Goal: Information Seeking & Learning: Compare options

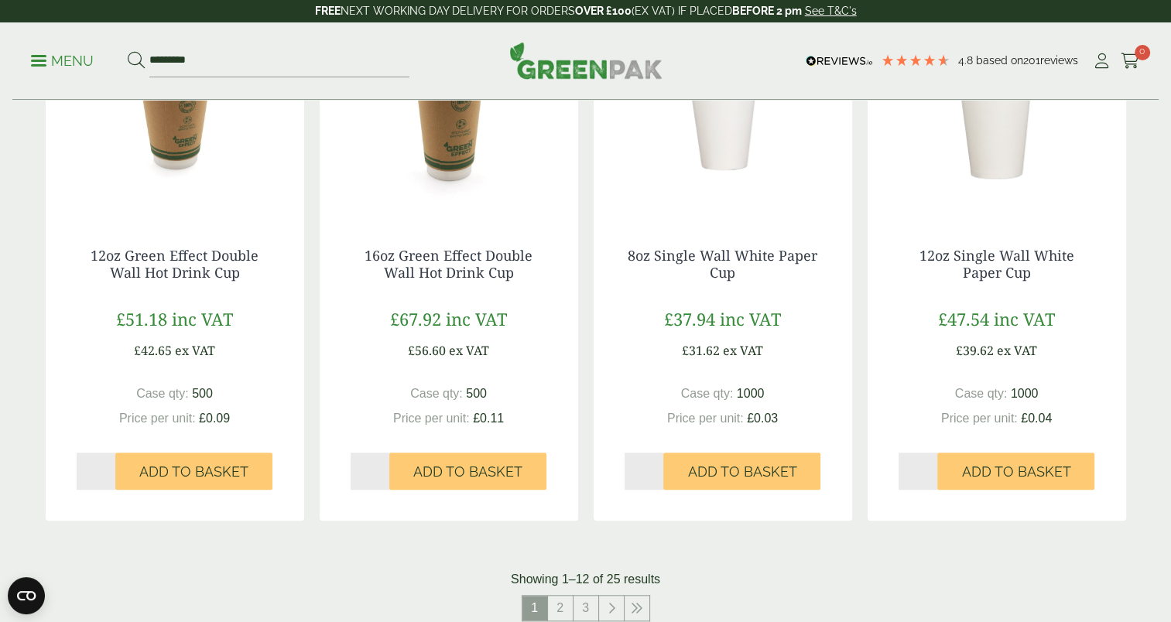
scroll to position [1389, 0]
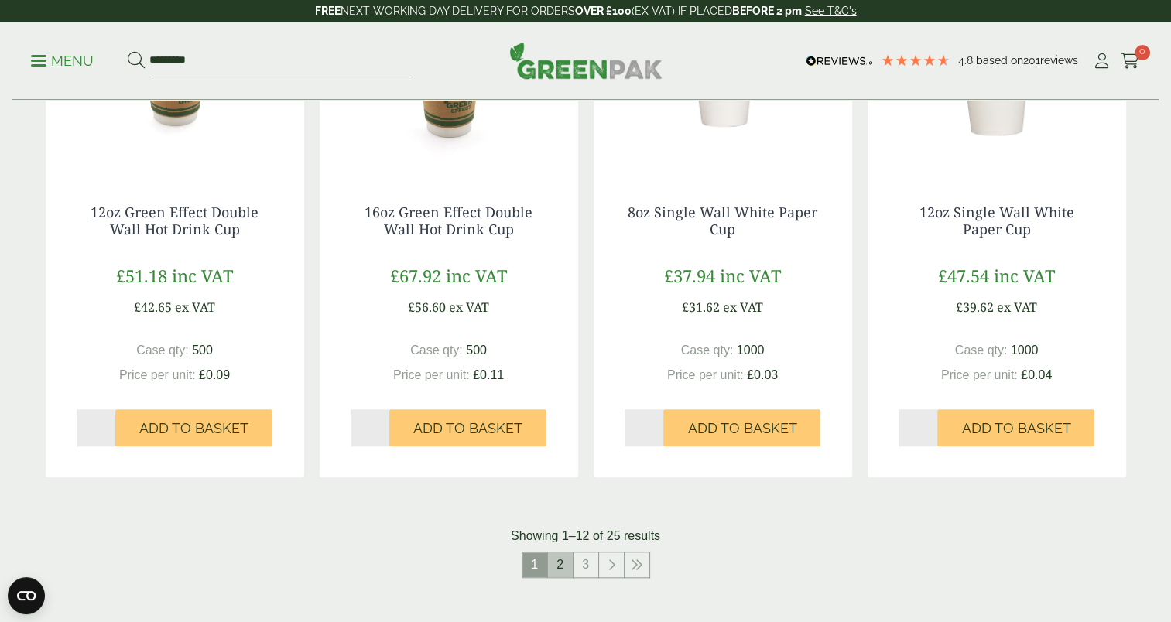
click at [564, 561] on link "2" at bounding box center [560, 565] width 25 height 25
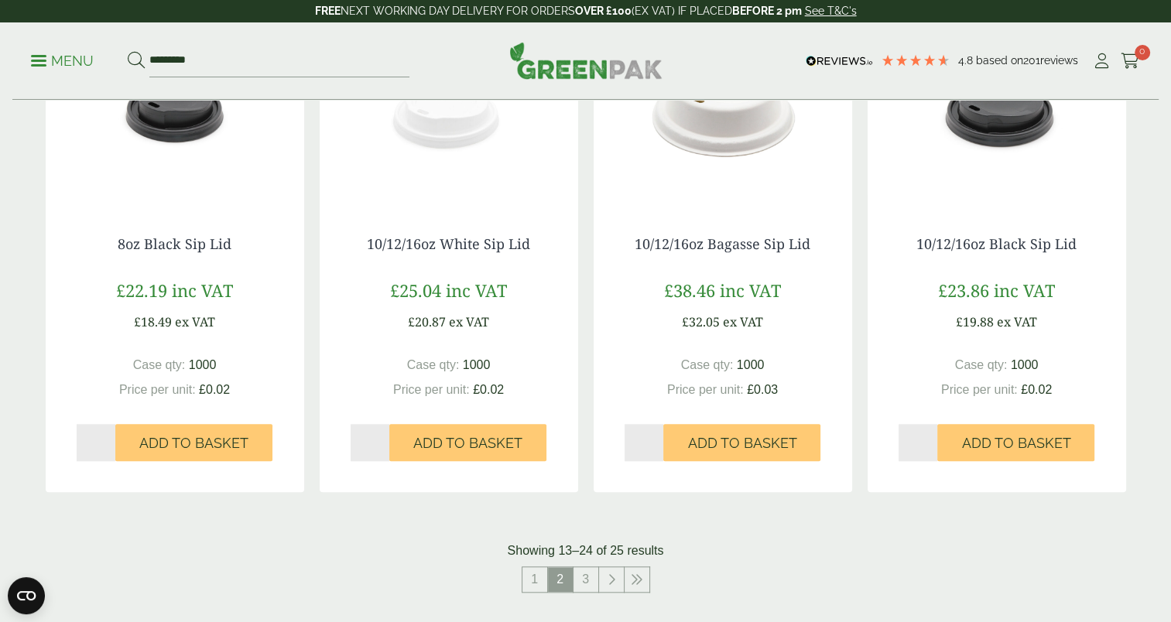
scroll to position [1387, 0]
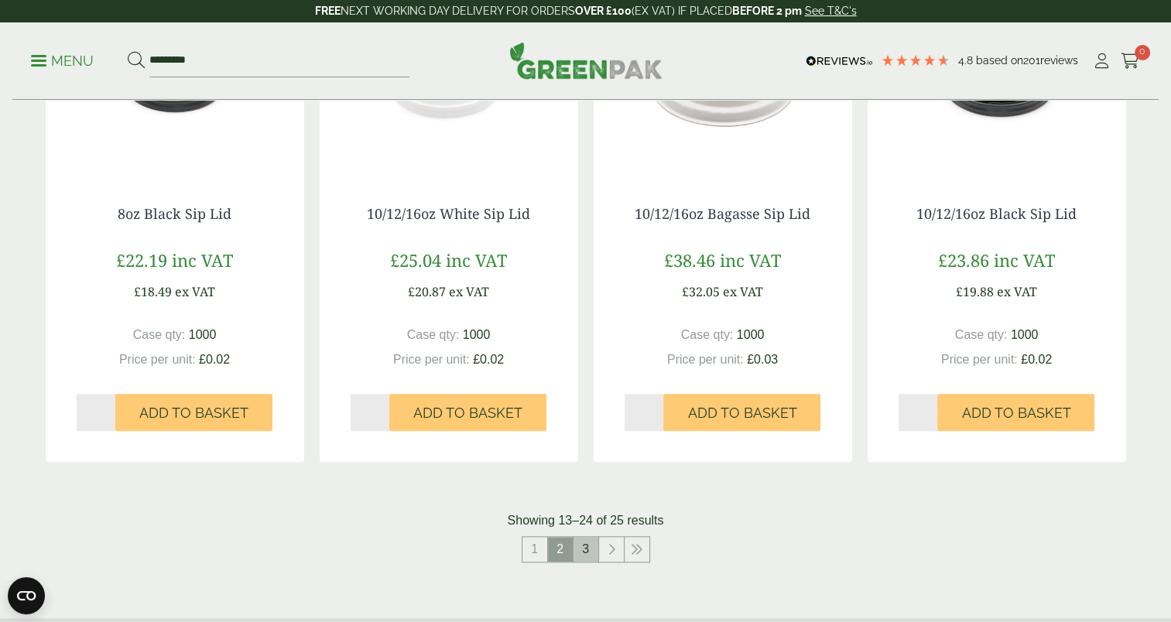
click at [588, 547] on link "3" at bounding box center [586, 549] width 25 height 25
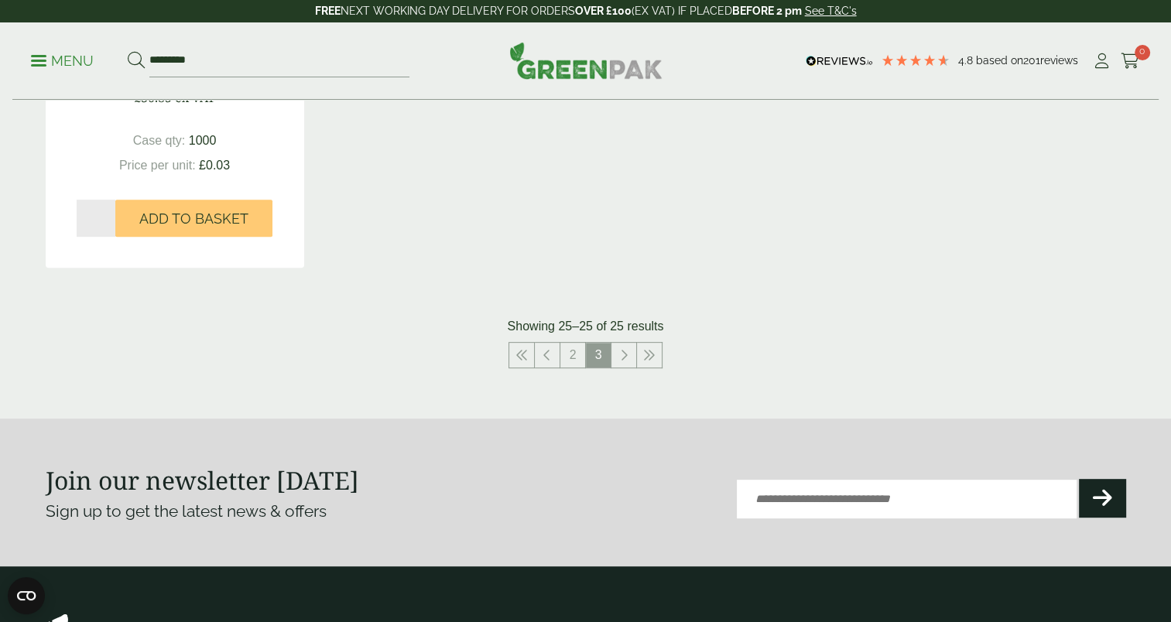
scroll to position [561, 0]
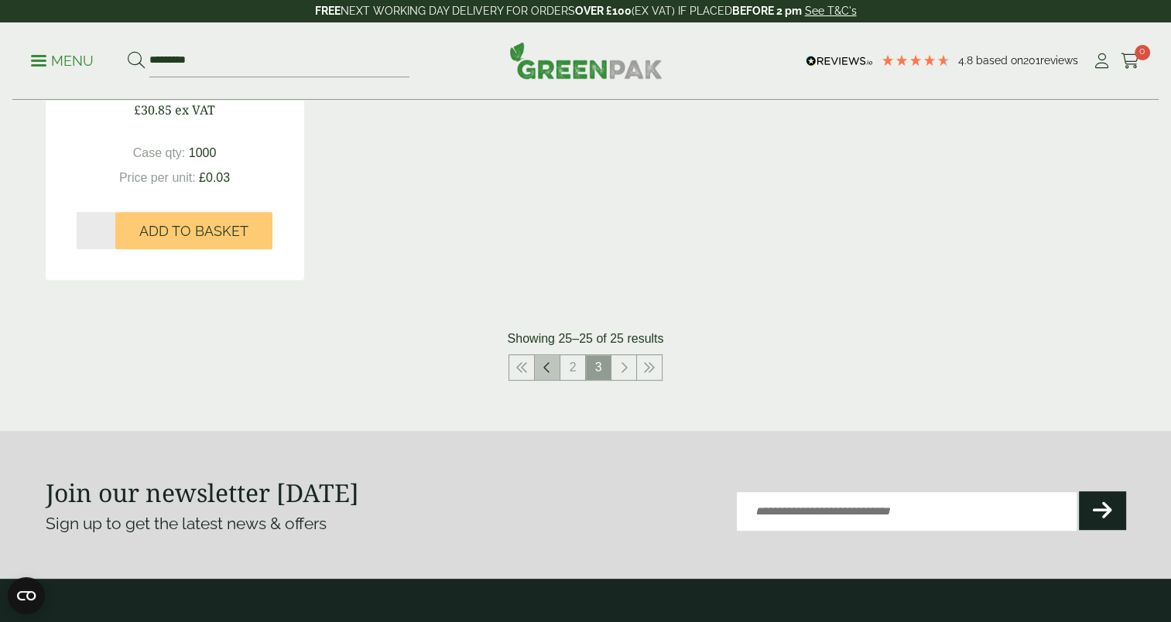
click at [550, 370] on icon at bounding box center [547, 368] width 8 height 12
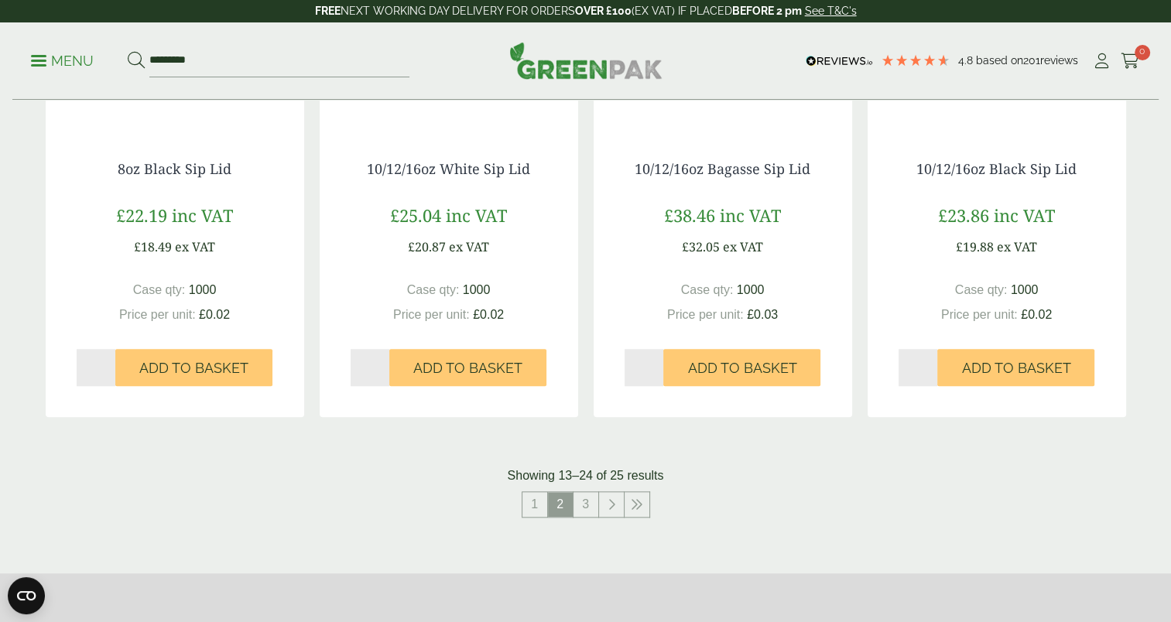
scroll to position [1461, 0]
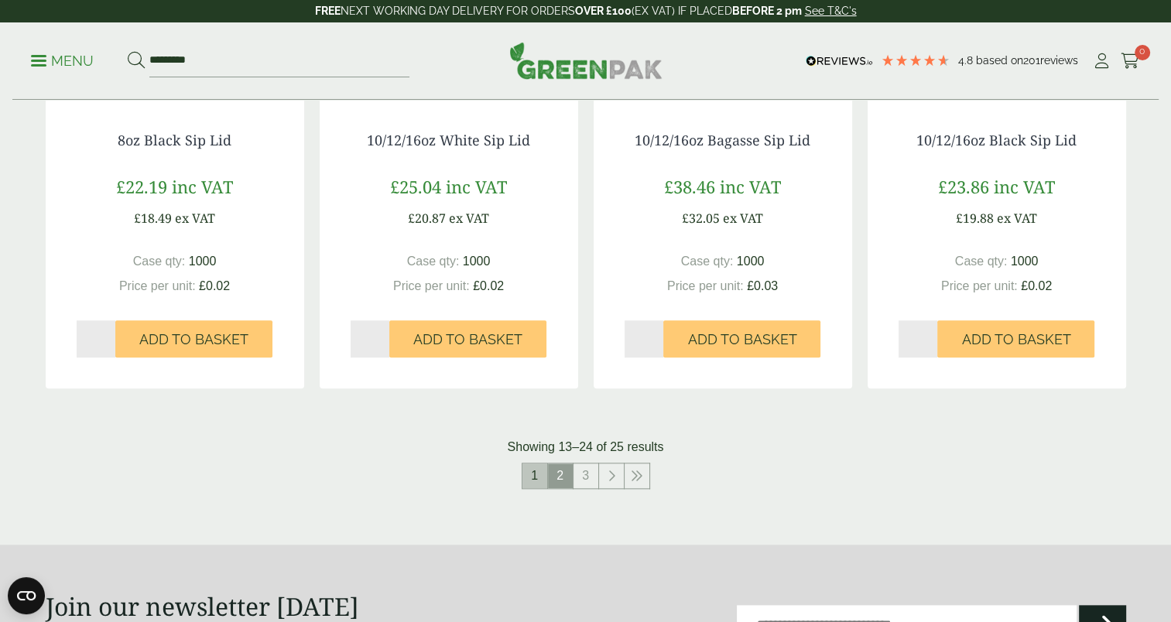
click at [536, 475] on link "1" at bounding box center [535, 476] width 25 height 25
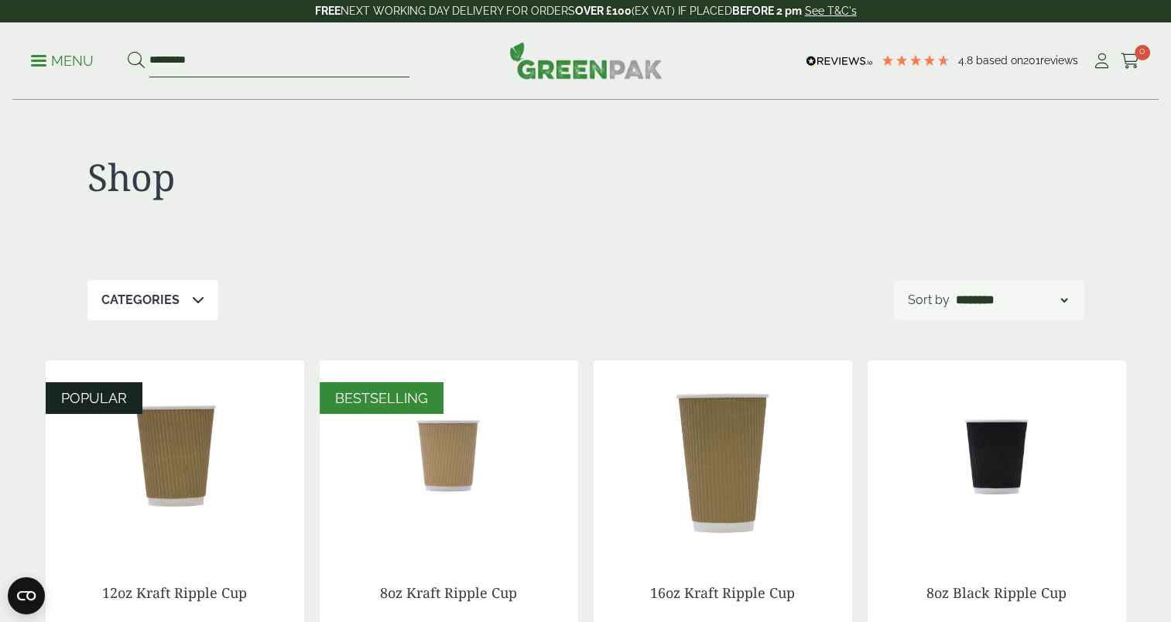
click at [197, 62] on input "*********" at bounding box center [279, 61] width 260 height 33
click at [44, 55] on link "Menu" at bounding box center [62, 59] width 63 height 15
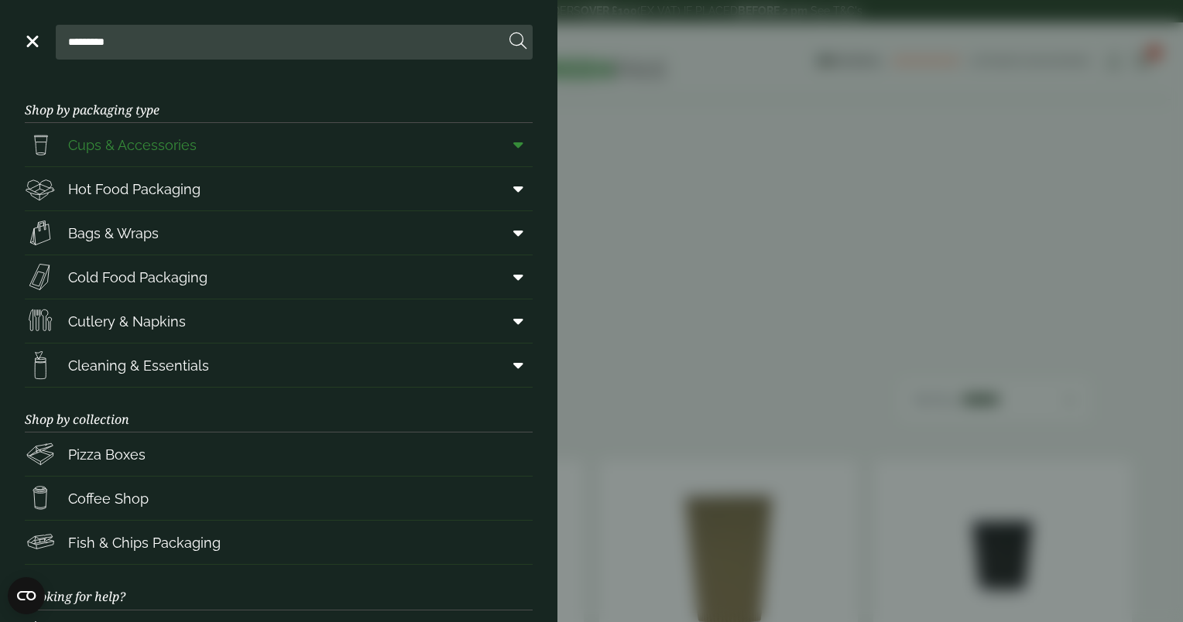
click at [513, 147] on icon at bounding box center [518, 144] width 10 height 15
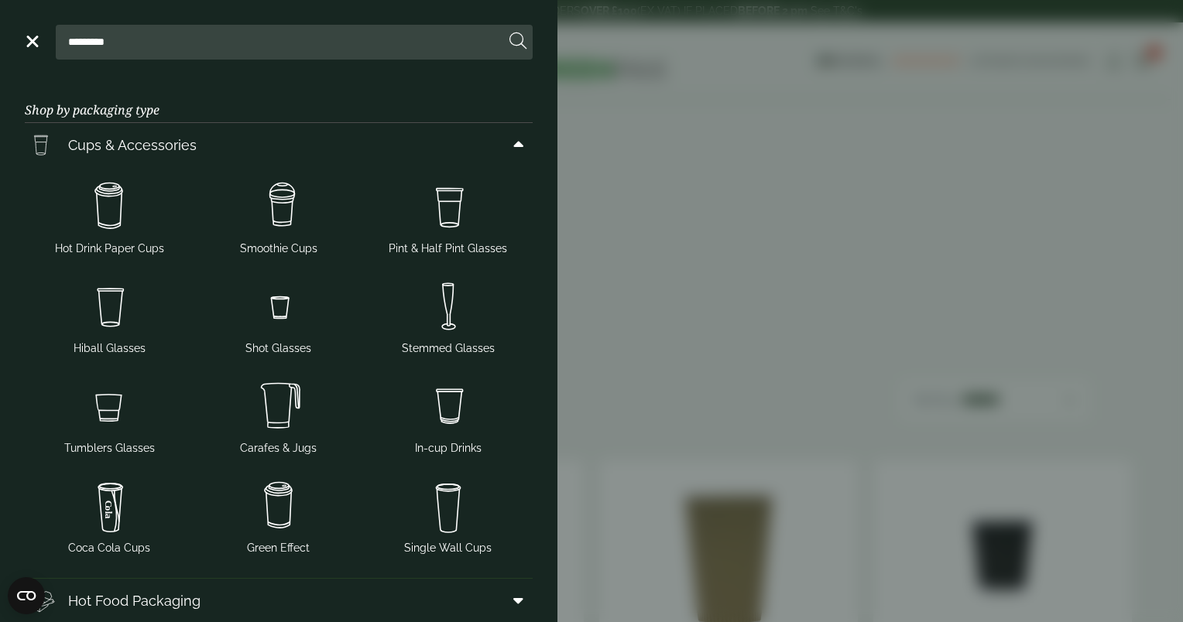
click at [170, 43] on input "*********" at bounding box center [283, 42] width 443 height 33
type input "**********"
click at [509, 32] on button at bounding box center [517, 42] width 17 height 20
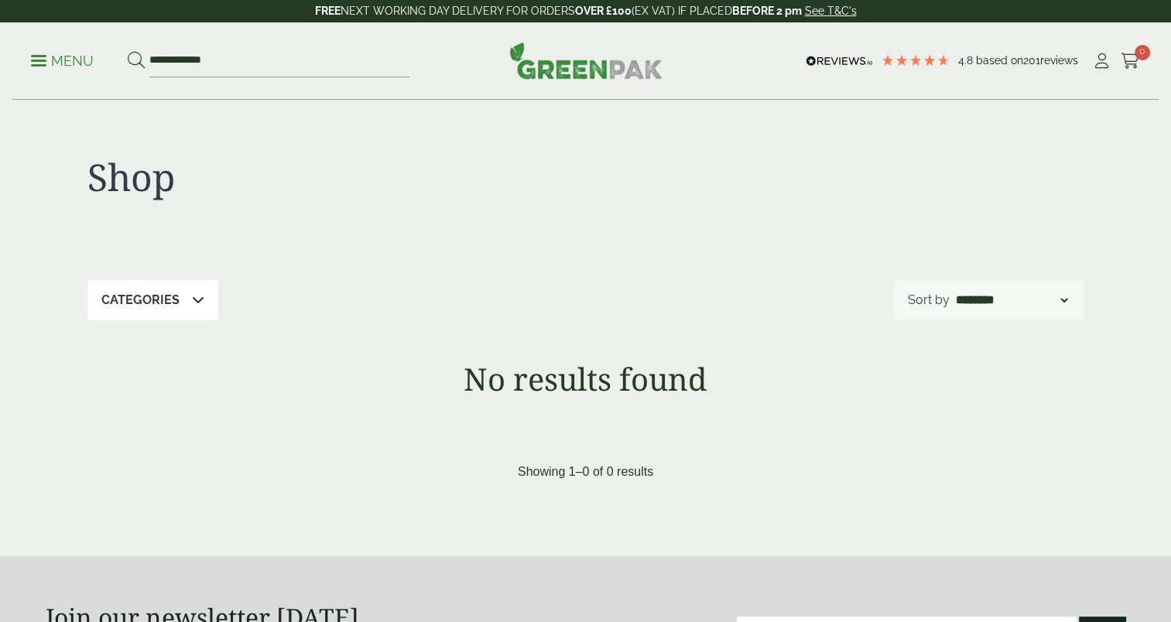
click at [44, 56] on link "Menu" at bounding box center [62, 59] width 63 height 15
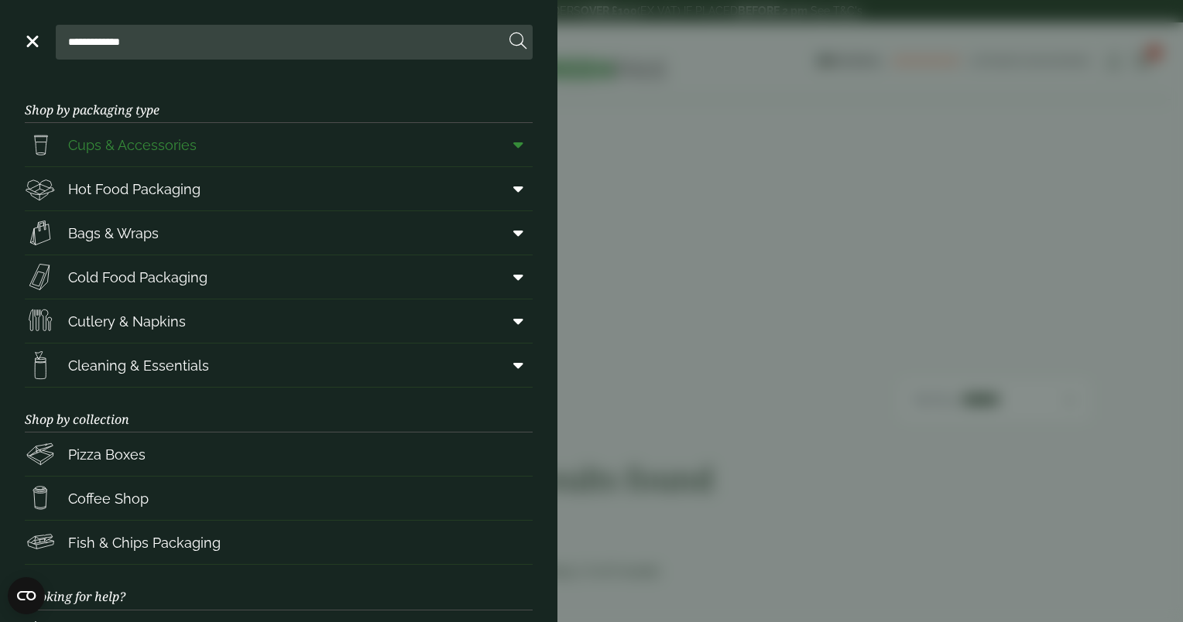
click at [105, 142] on span "Cups & Accessories" at bounding box center [132, 145] width 129 height 21
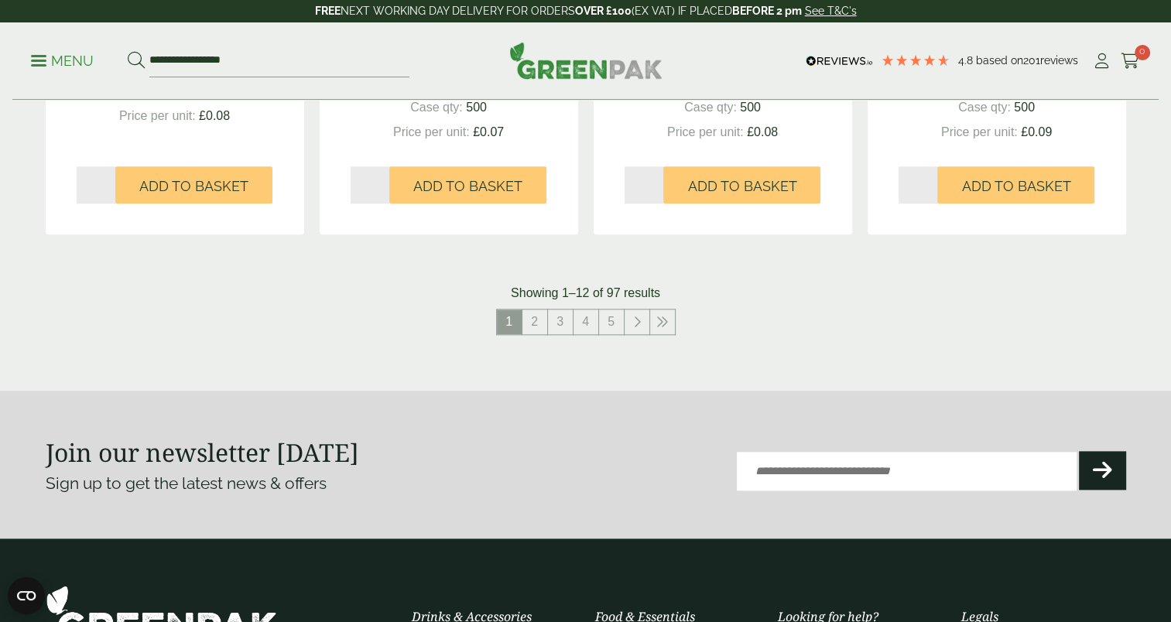
scroll to position [1663, 0]
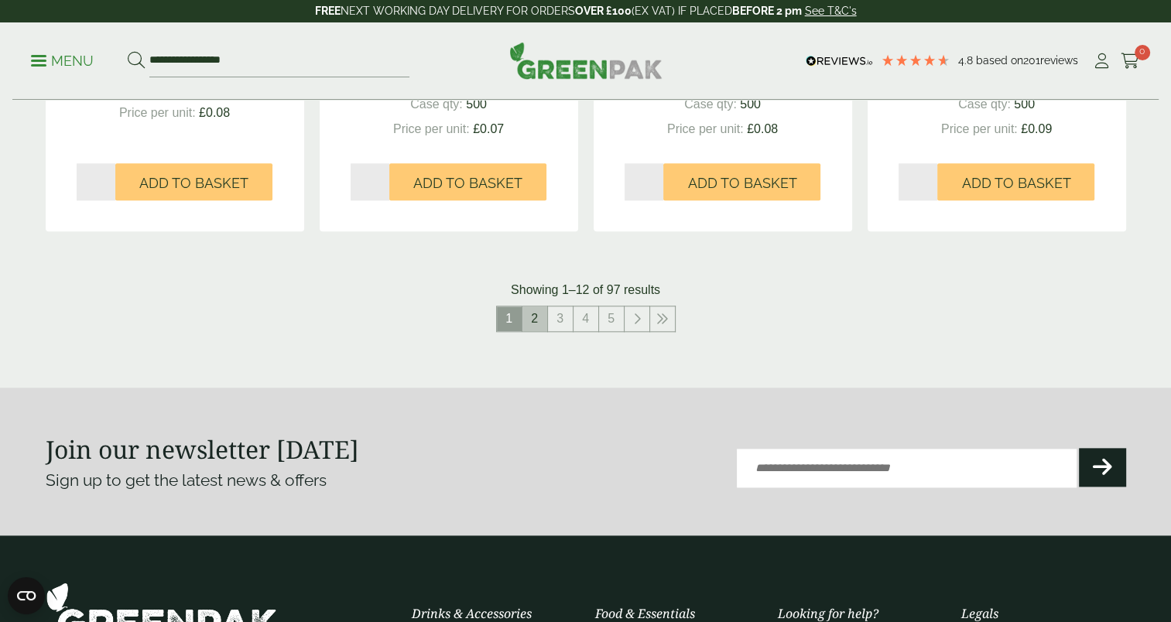
click at [537, 321] on link "2" at bounding box center [535, 319] width 25 height 25
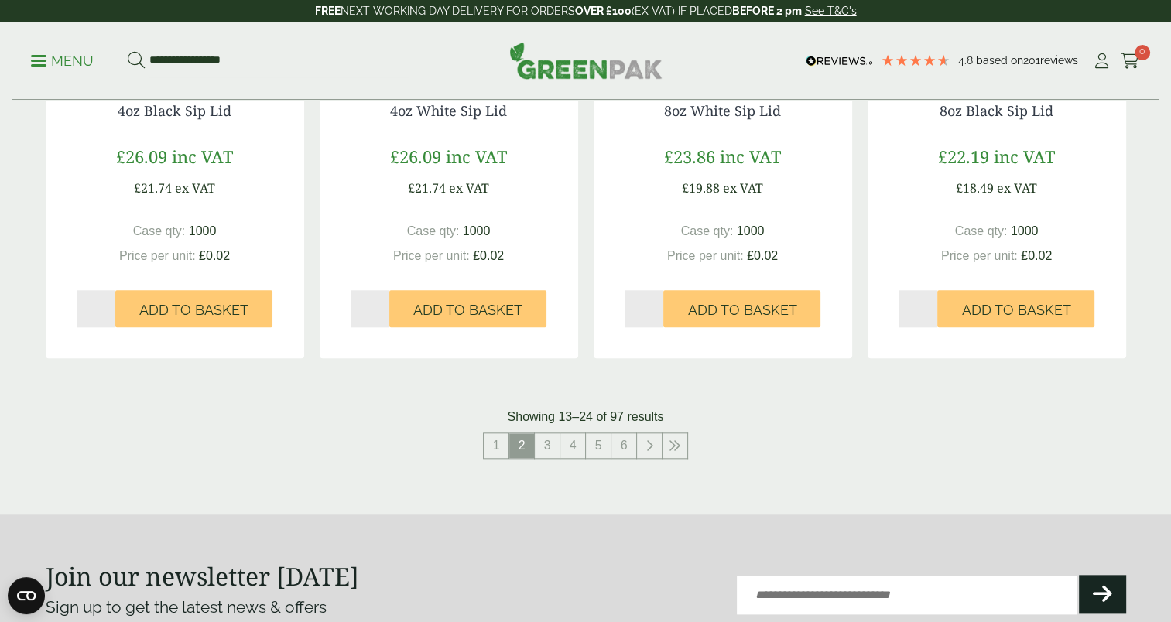
scroll to position [1588, 0]
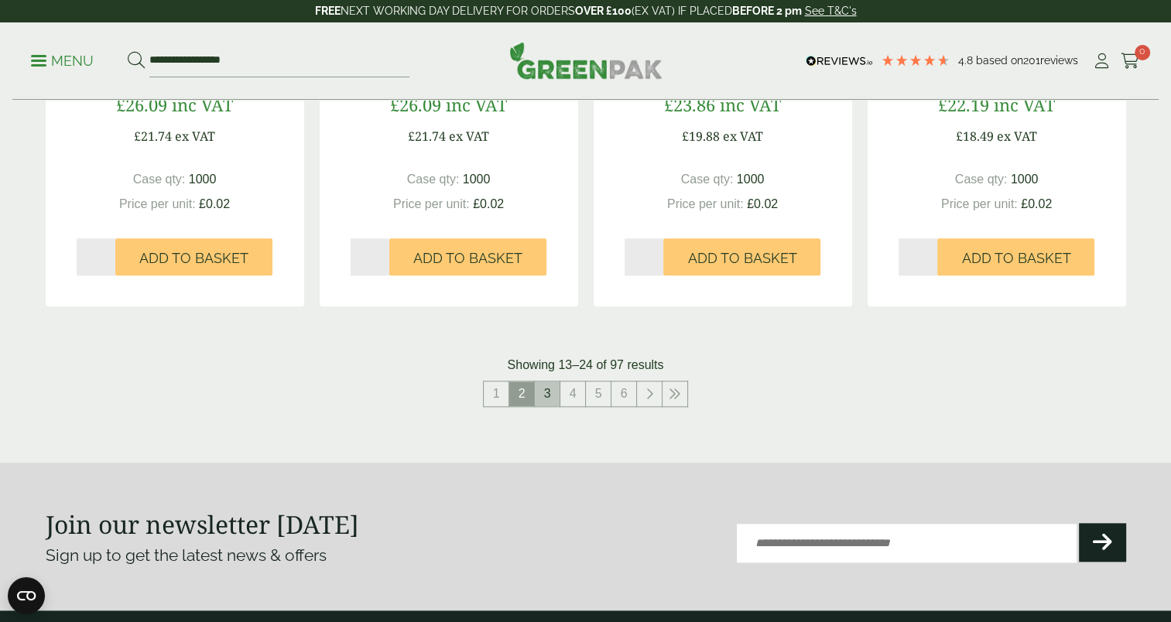
click at [550, 397] on link "3" at bounding box center [547, 394] width 25 height 25
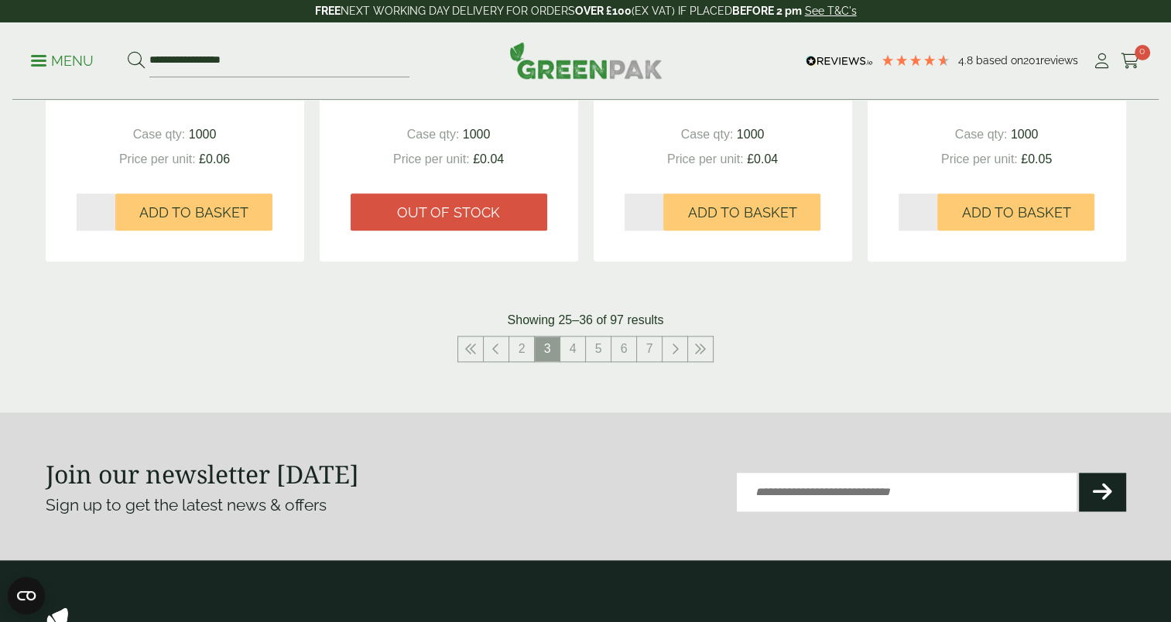
scroll to position [1619, 0]
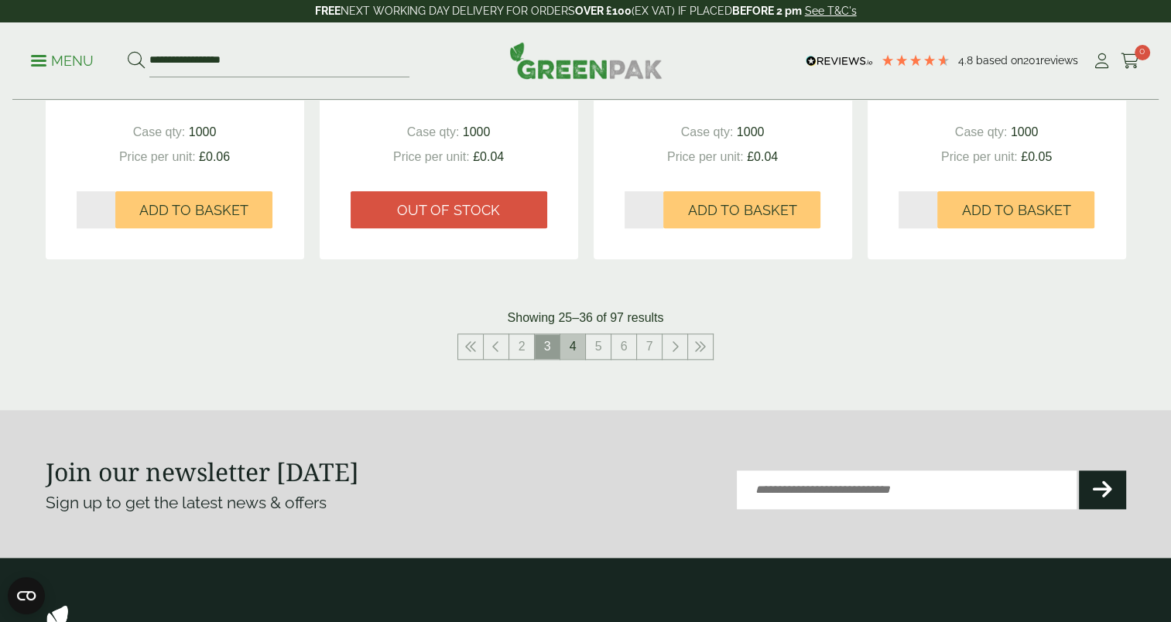
click at [574, 350] on link "4" at bounding box center [573, 346] width 25 height 25
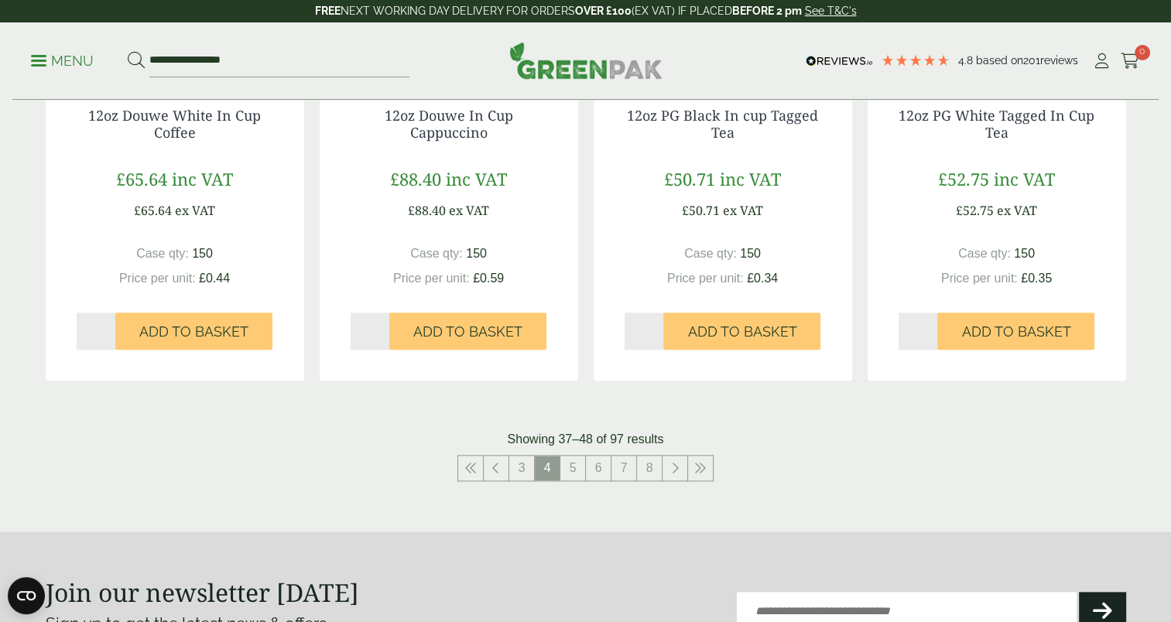
scroll to position [1604, 0]
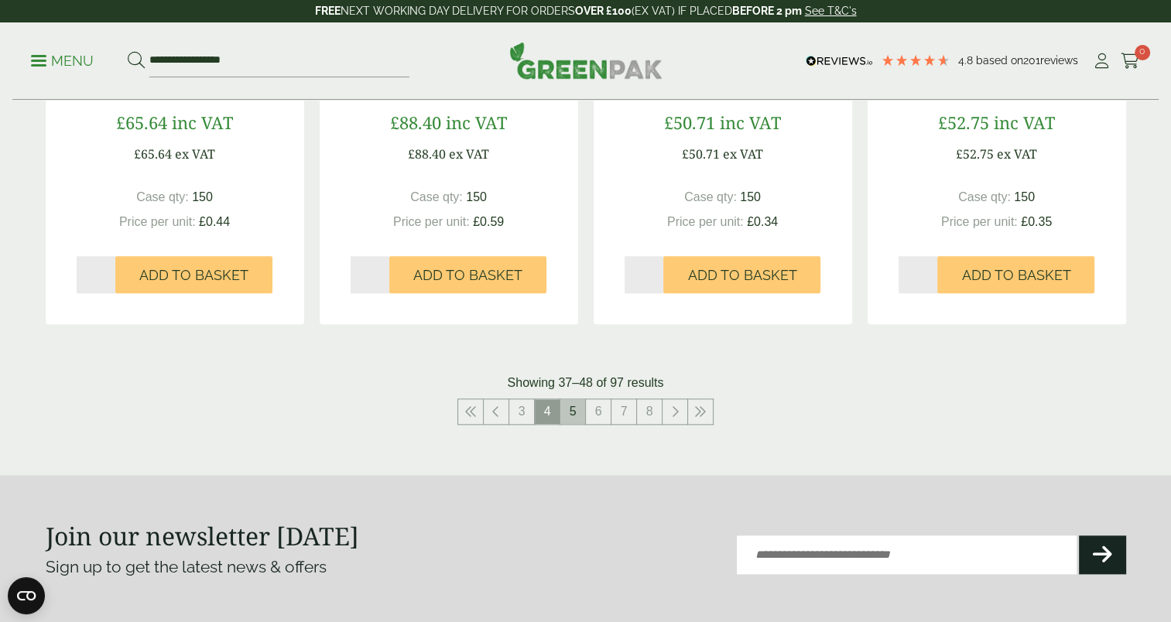
click at [570, 413] on link "5" at bounding box center [573, 411] width 25 height 25
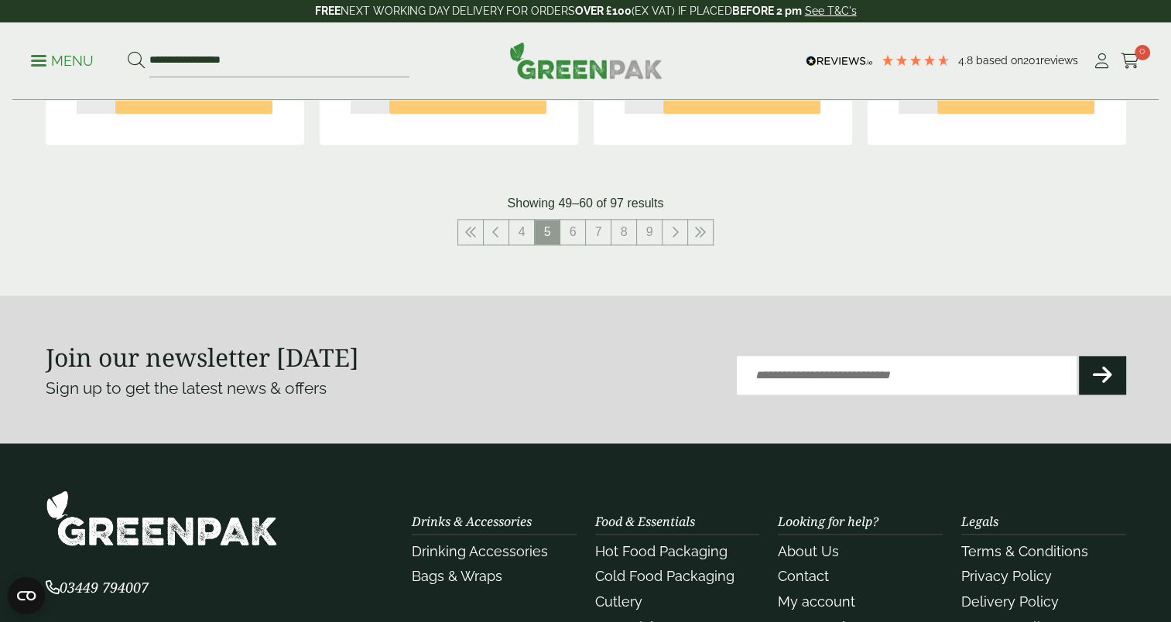
scroll to position [1769, 0]
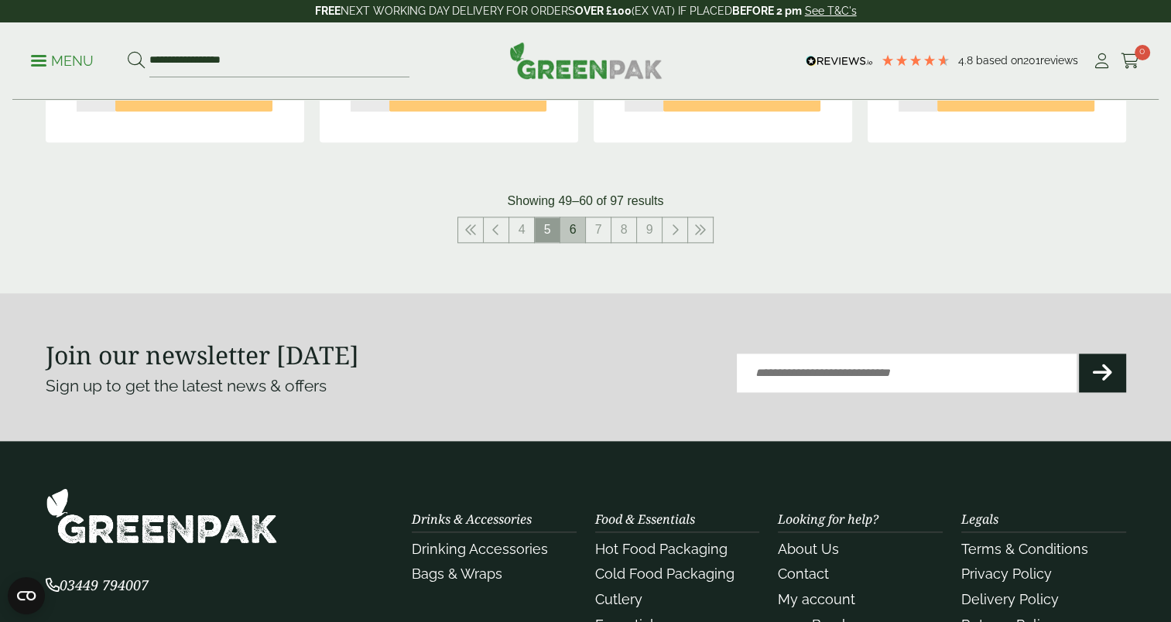
click at [576, 235] on link "6" at bounding box center [573, 230] width 25 height 25
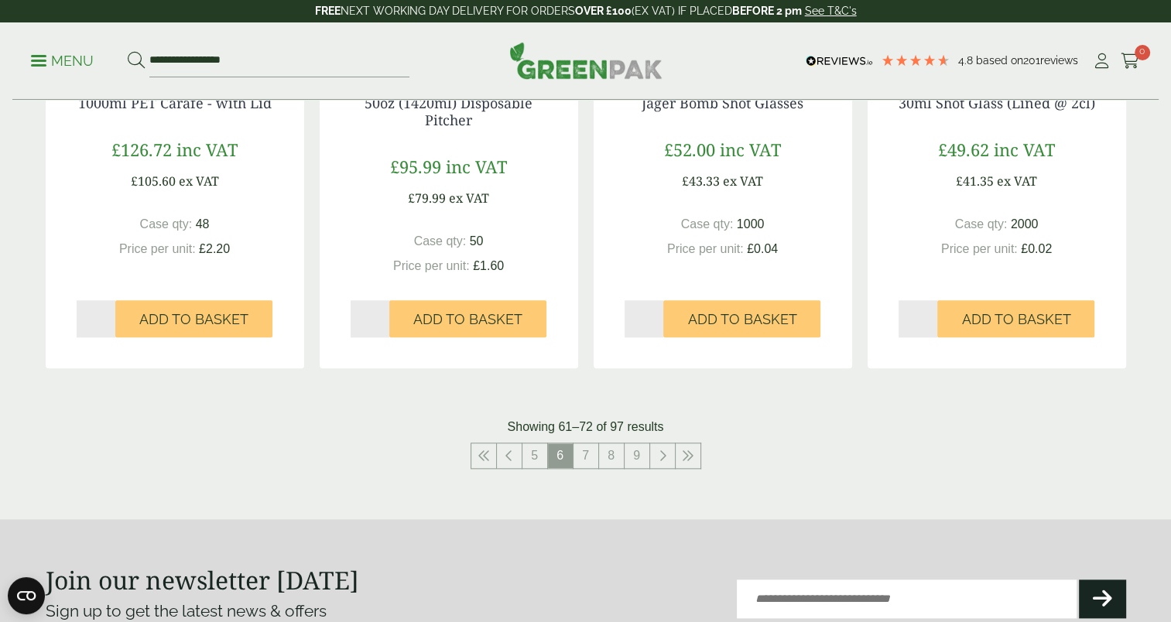
scroll to position [1561, 0]
click at [585, 455] on link "7" at bounding box center [586, 455] width 25 height 25
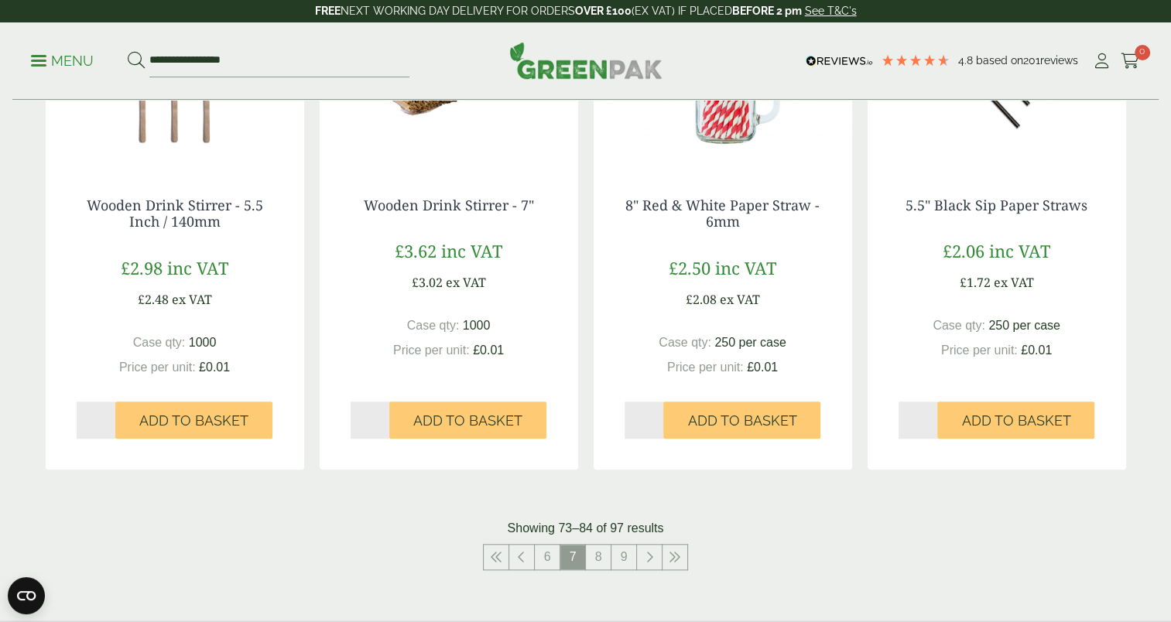
scroll to position [1442, 0]
click at [600, 558] on link "8" at bounding box center [598, 556] width 25 height 25
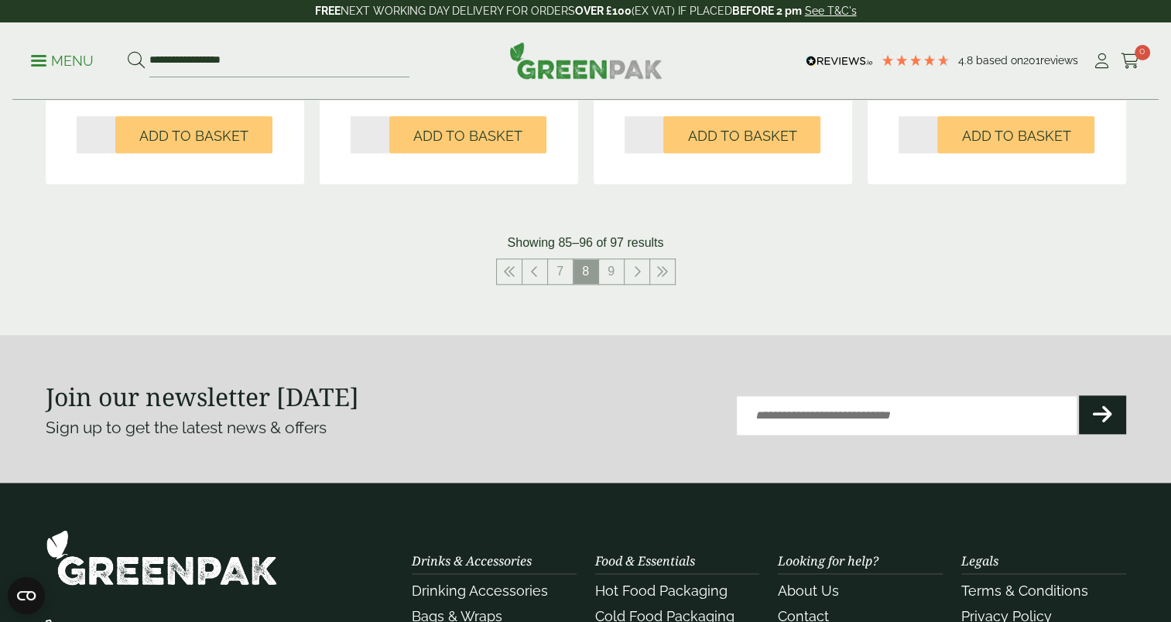
scroll to position [1711, 0]
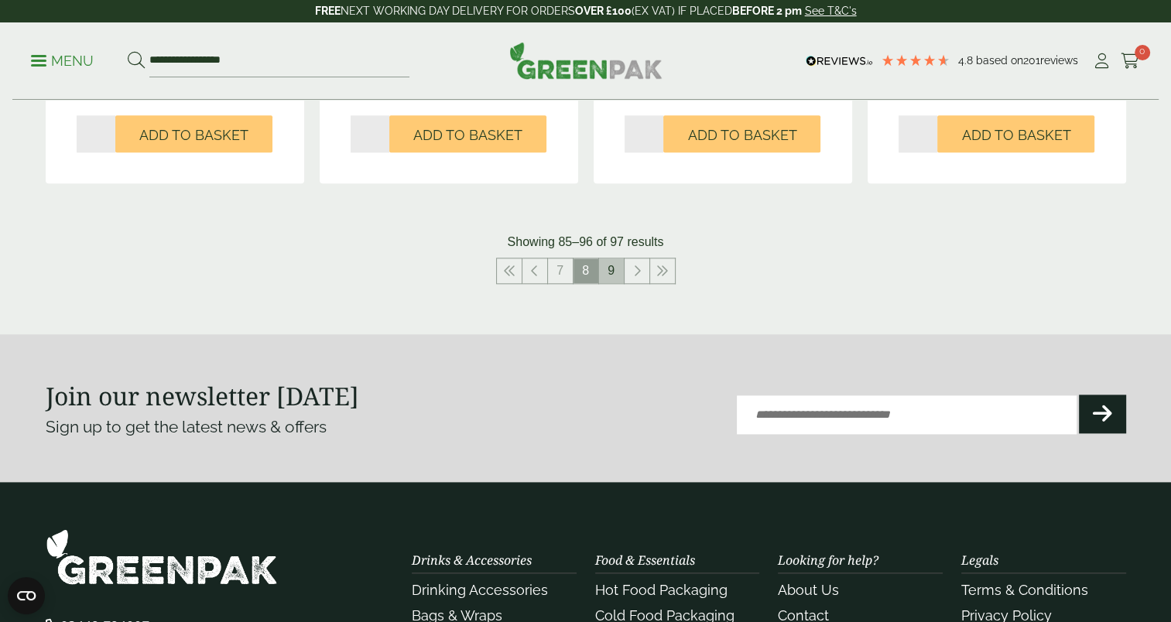
click at [610, 268] on link "9" at bounding box center [611, 271] width 25 height 25
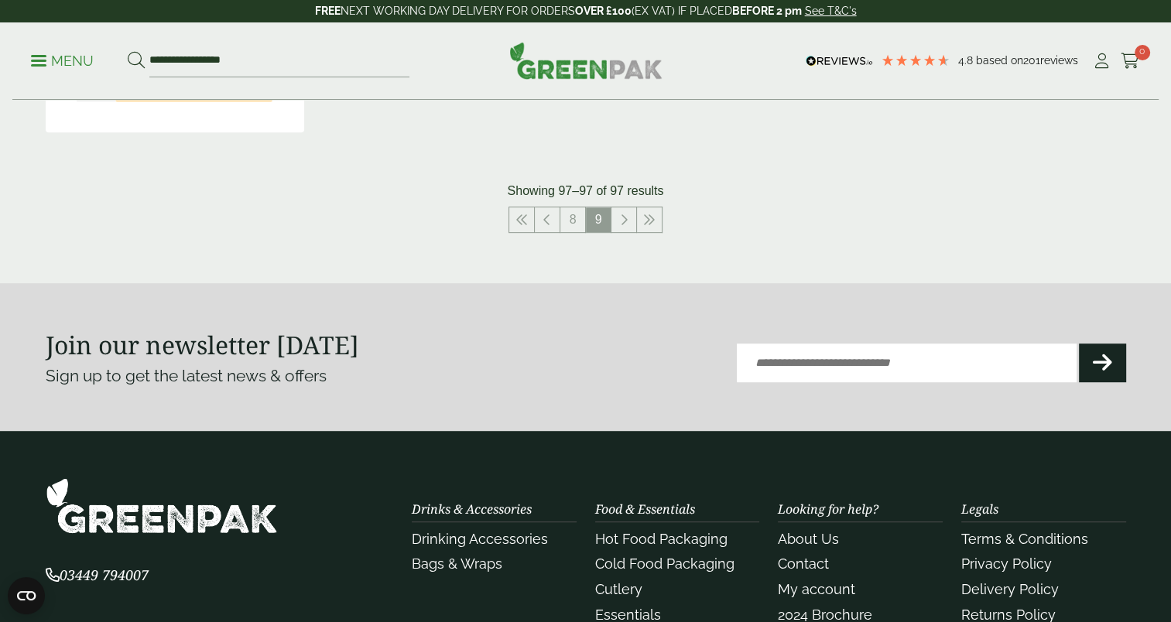
scroll to position [731, 0]
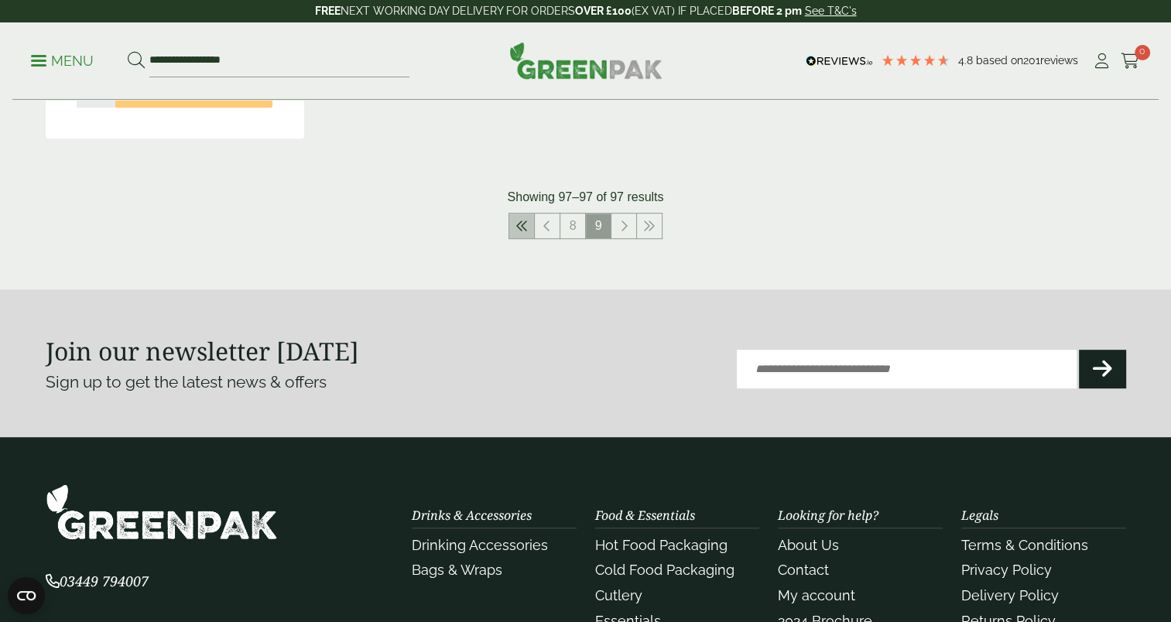
click at [526, 224] on icon at bounding box center [522, 226] width 12 height 12
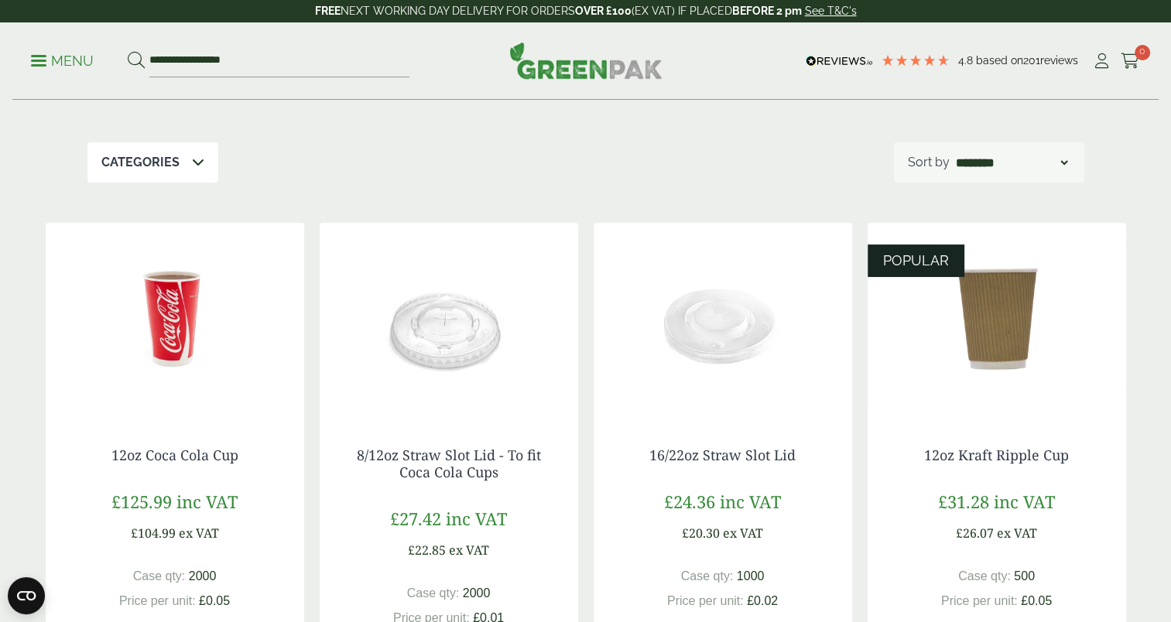
scroll to position [171, 0]
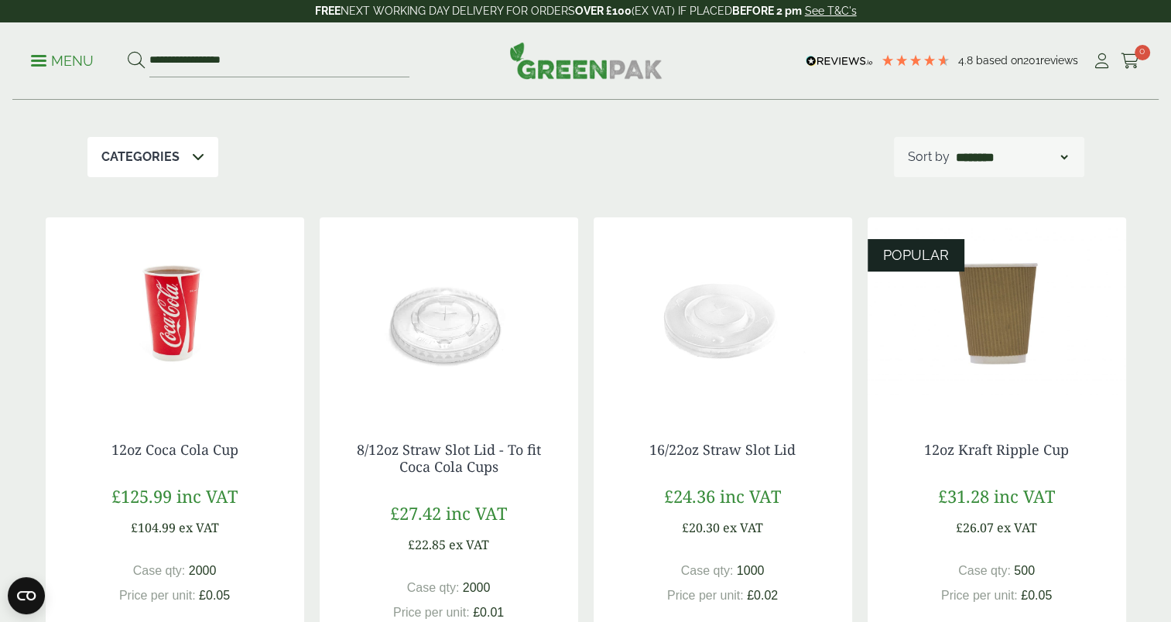
click at [468, 306] on img at bounding box center [449, 315] width 259 height 194
click at [202, 291] on img at bounding box center [175, 315] width 259 height 194
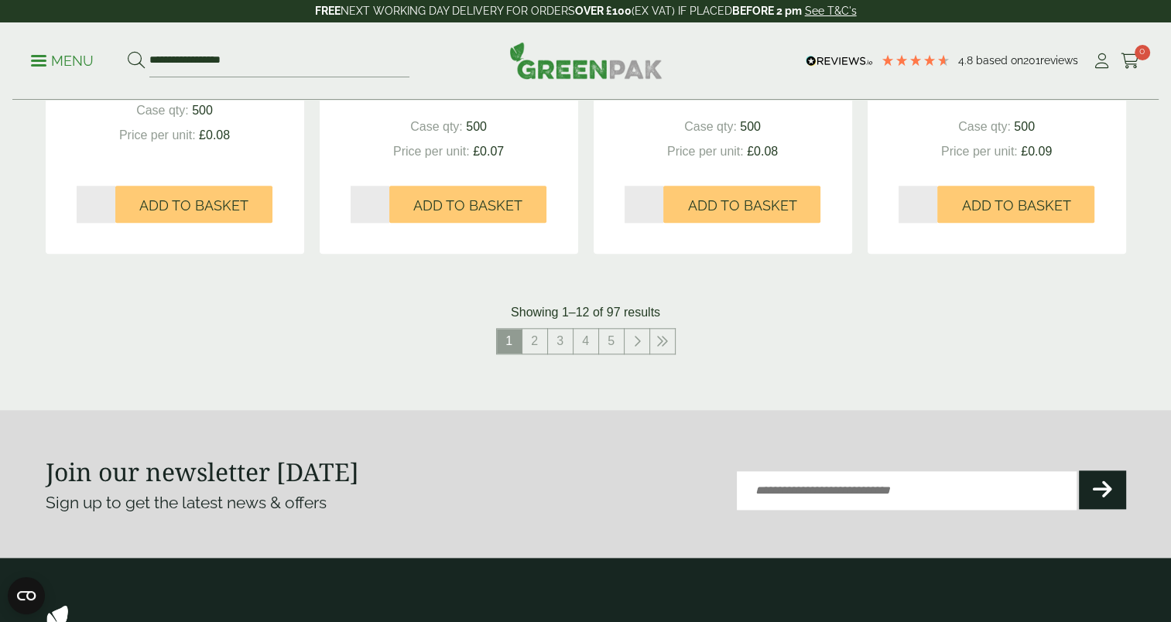
scroll to position [1663, 0]
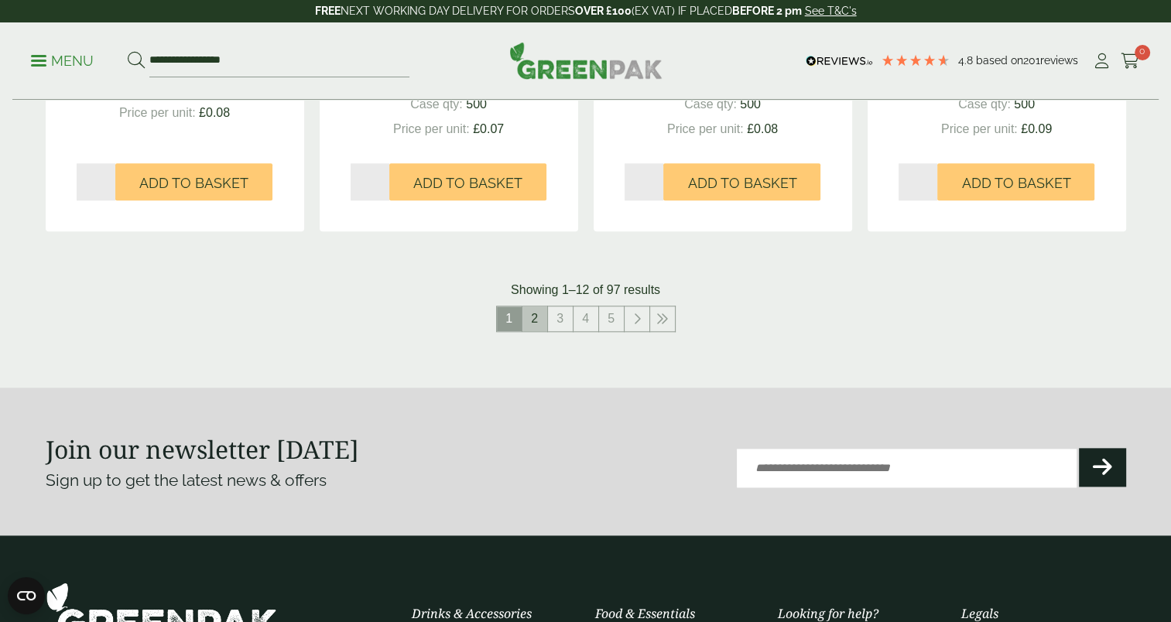
click at [535, 319] on link "2" at bounding box center [535, 319] width 25 height 25
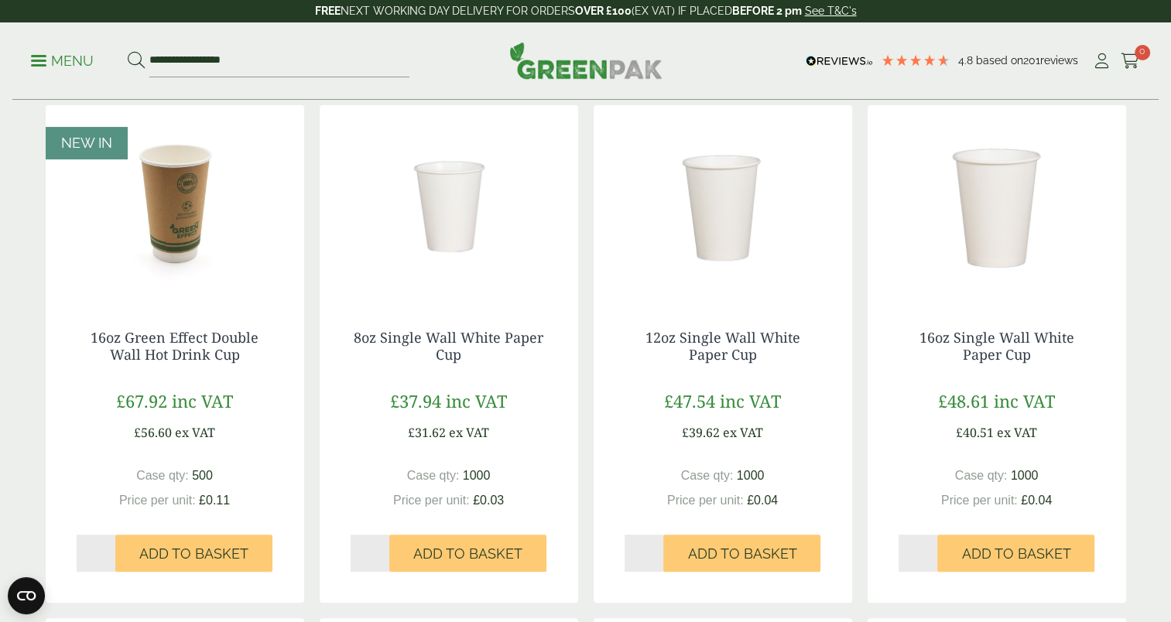
scroll to position [277, 0]
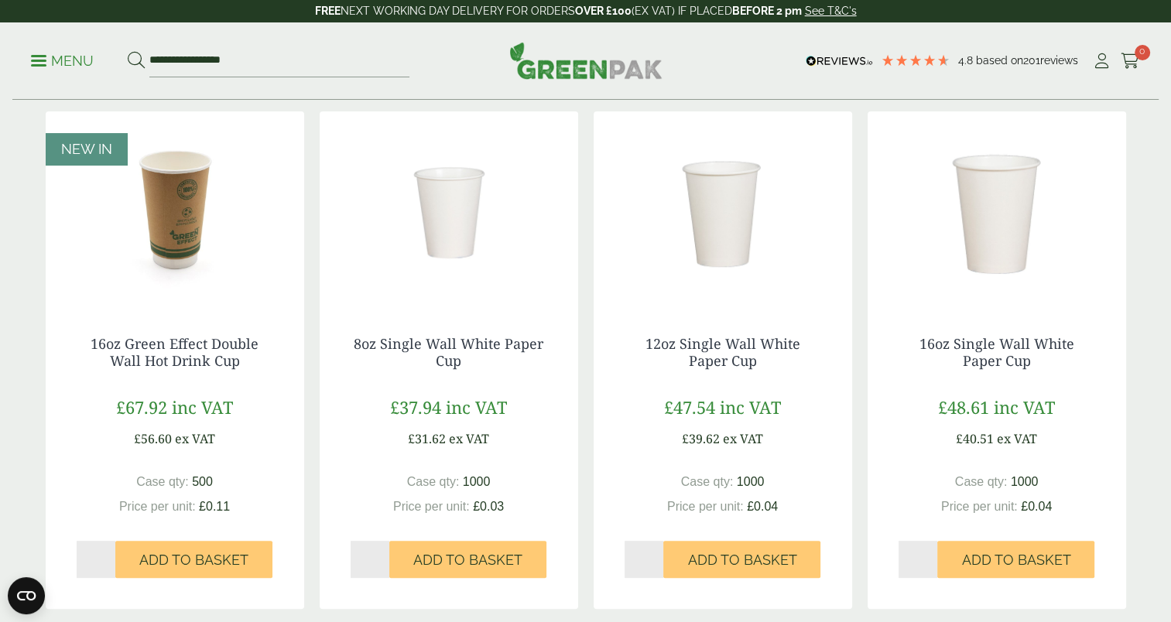
click at [718, 213] on img at bounding box center [723, 208] width 259 height 194
click at [465, 205] on img at bounding box center [449, 208] width 259 height 194
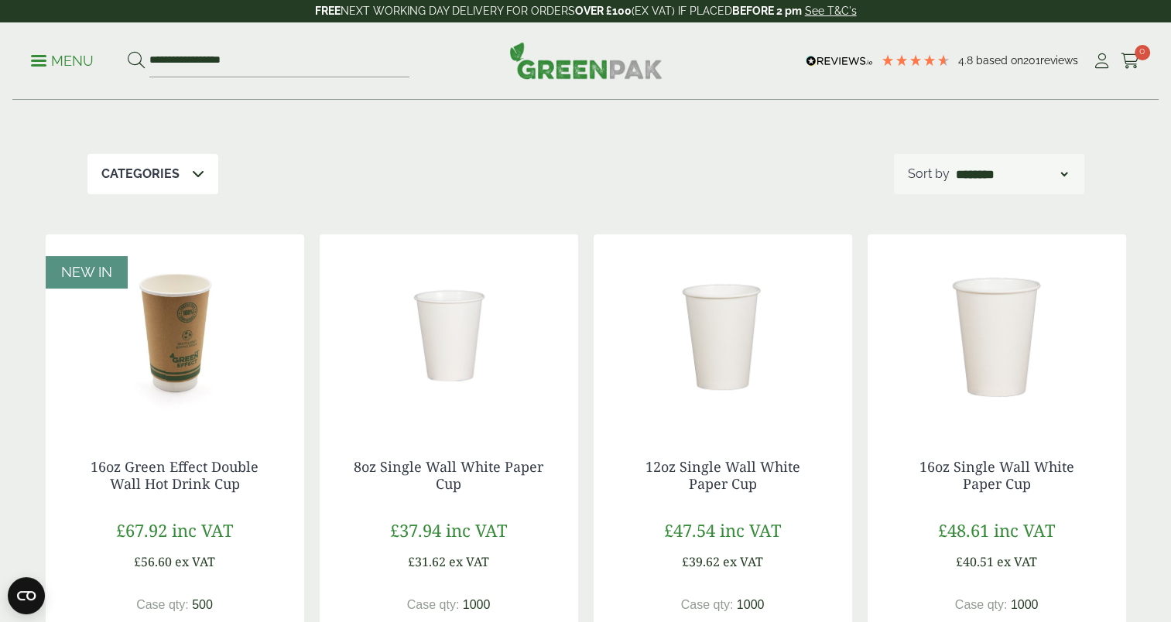
scroll to position [0, 0]
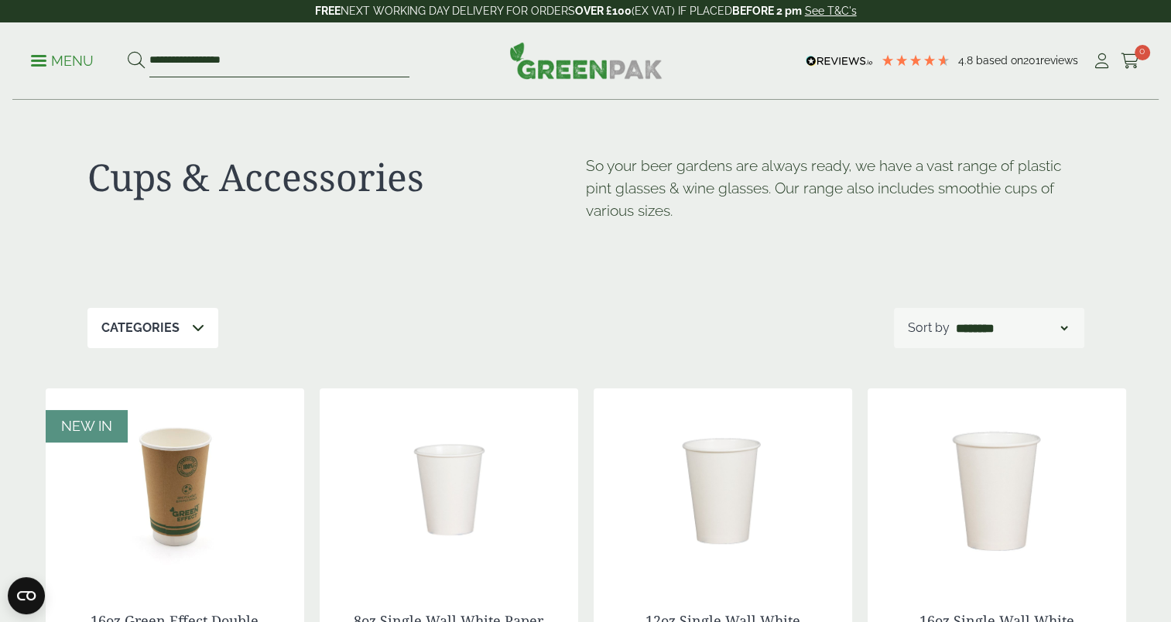
click at [228, 56] on input "**********" at bounding box center [279, 61] width 260 height 33
drag, startPoint x: 254, startPoint y: 59, endPoint x: 142, endPoint y: 54, distance: 111.6
click at [142, 54] on form "**********" at bounding box center [269, 61] width 282 height 33
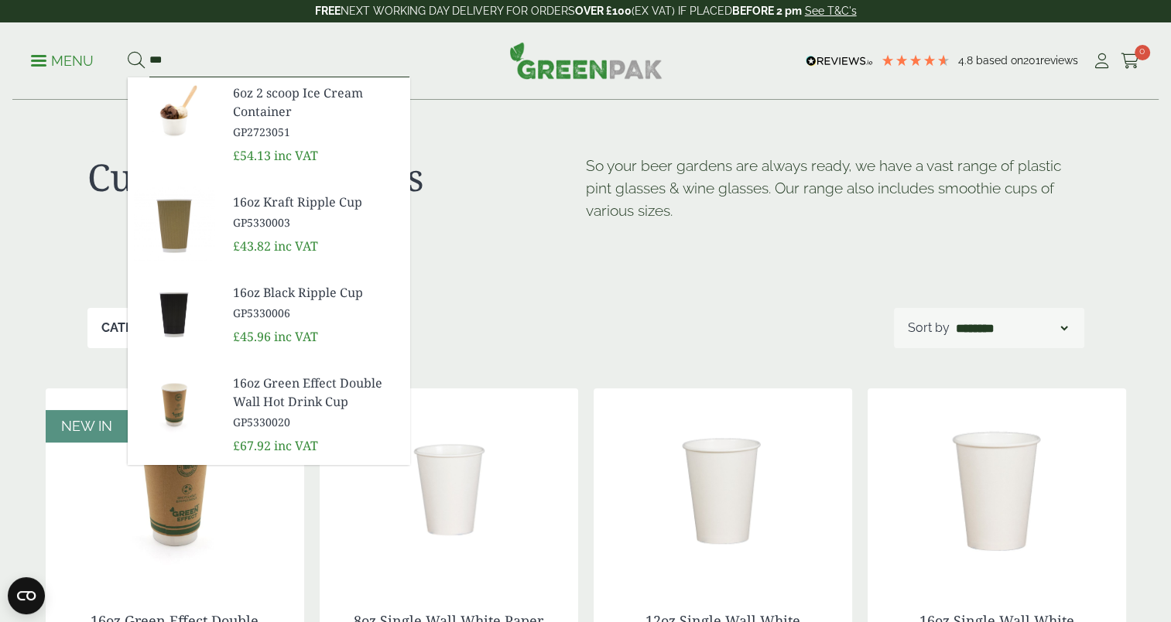
type input "***"
click at [128, 51] on button at bounding box center [136, 61] width 17 height 20
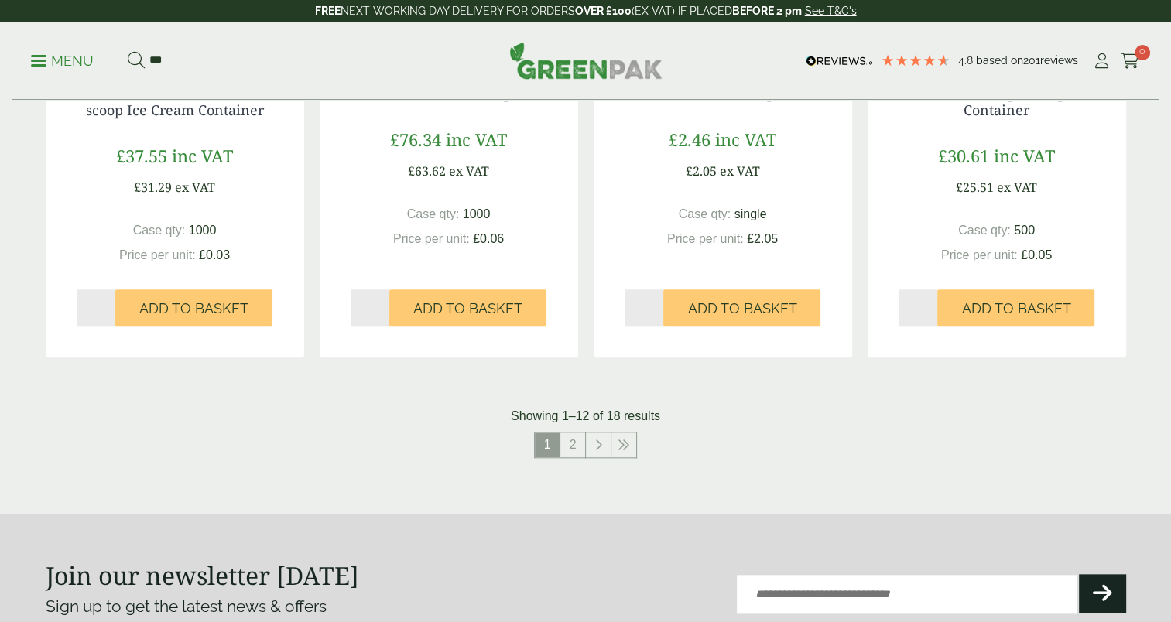
scroll to position [1524, 0]
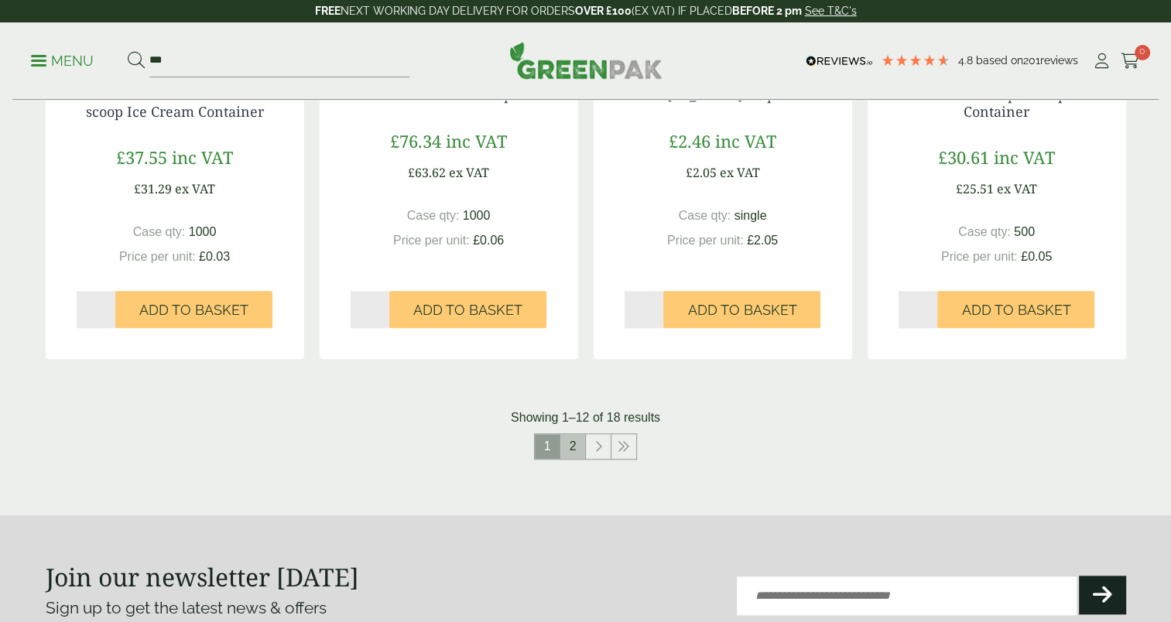
click at [575, 452] on link "2" at bounding box center [573, 446] width 25 height 25
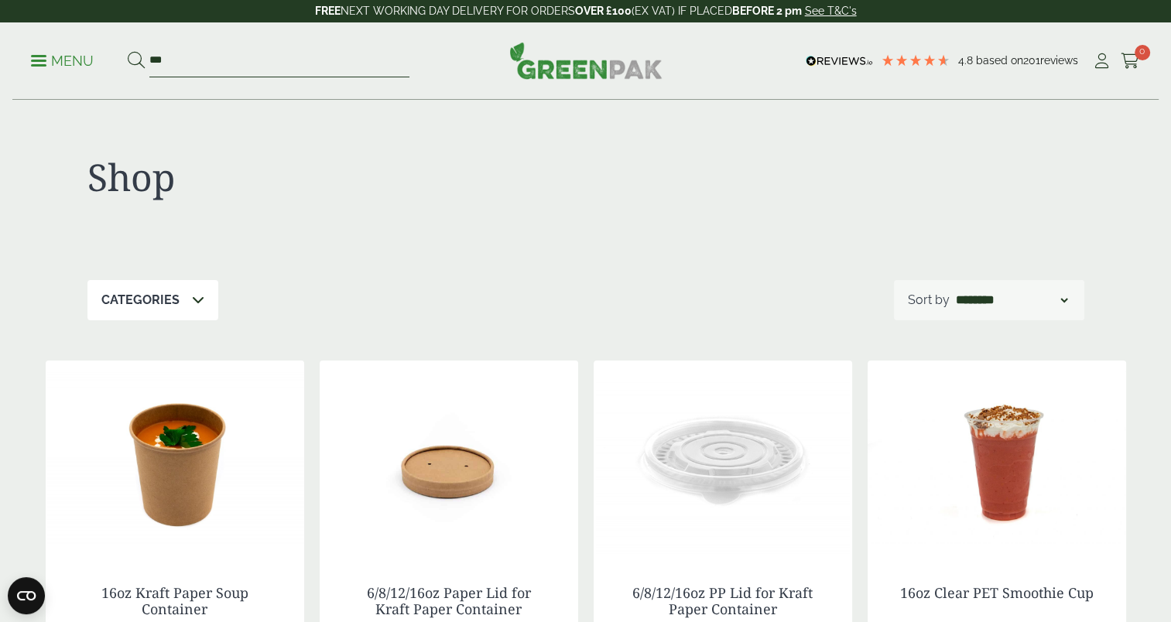
click at [190, 60] on input "***" at bounding box center [279, 61] width 260 height 33
type input "*"
type input "********"
click at [128, 51] on button at bounding box center [136, 61] width 17 height 20
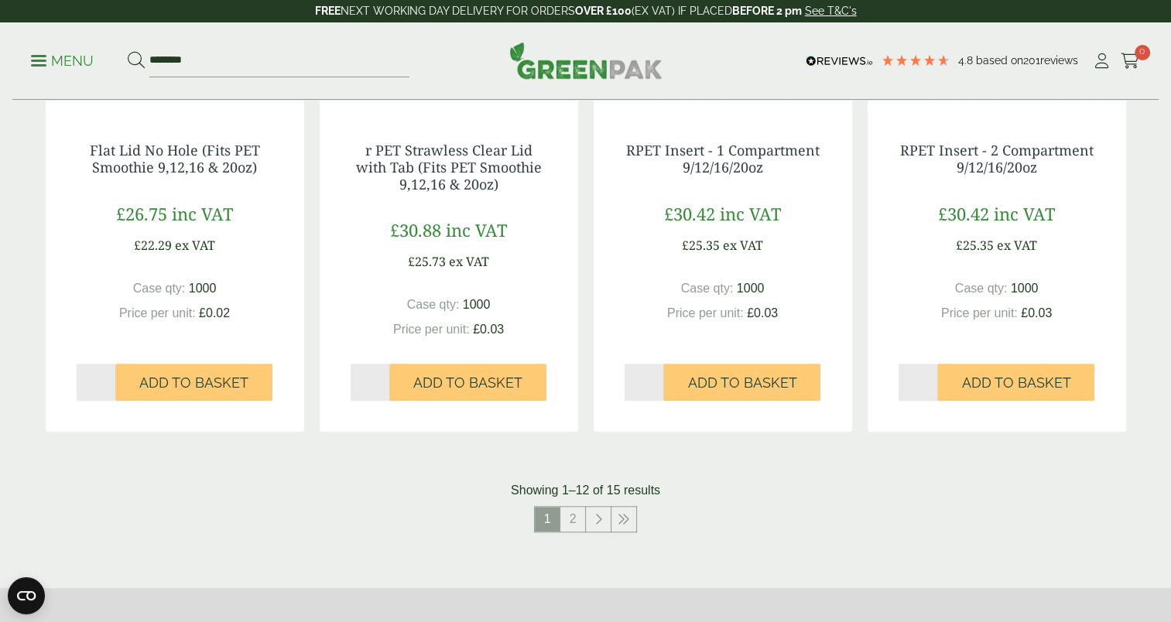
scroll to position [1448, 0]
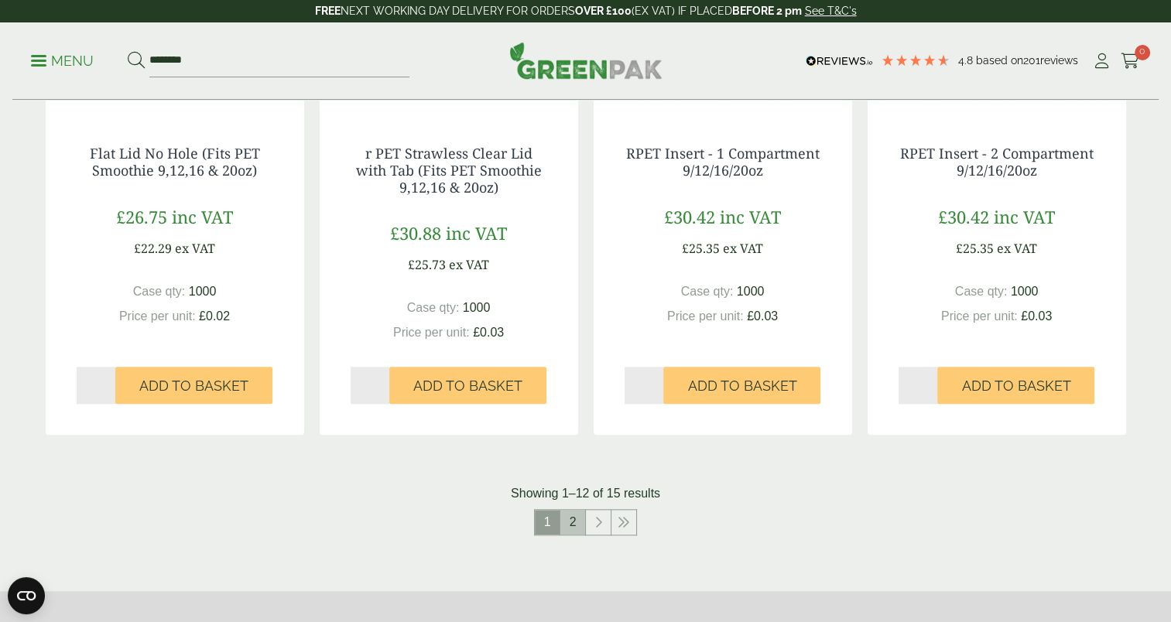
click at [566, 520] on link "2" at bounding box center [573, 522] width 25 height 25
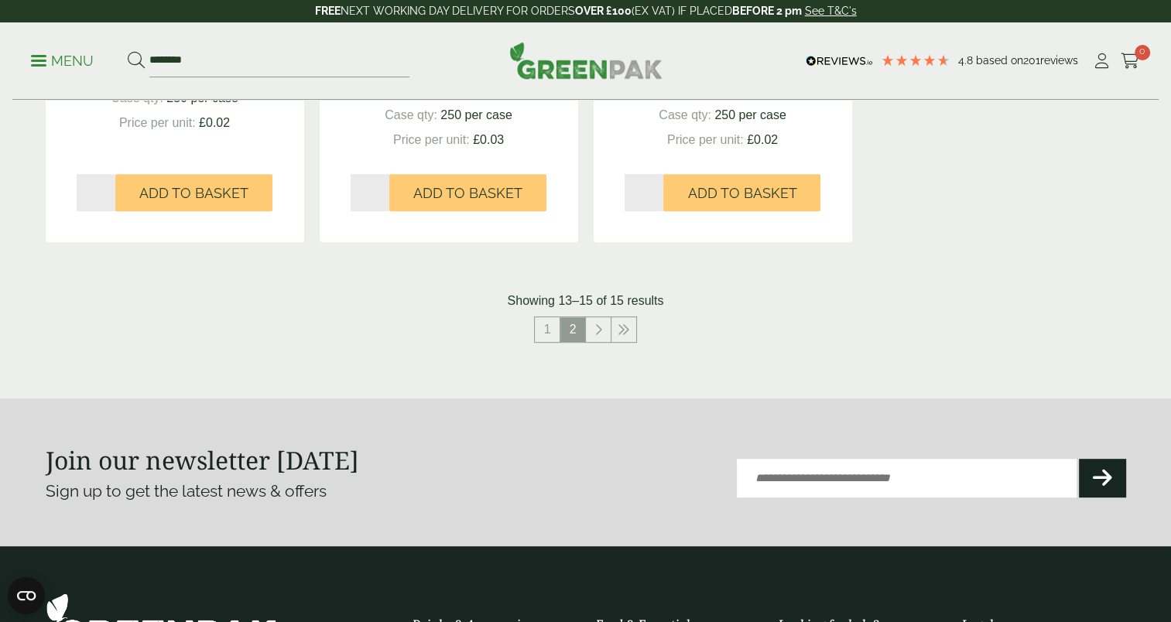
scroll to position [612, 0]
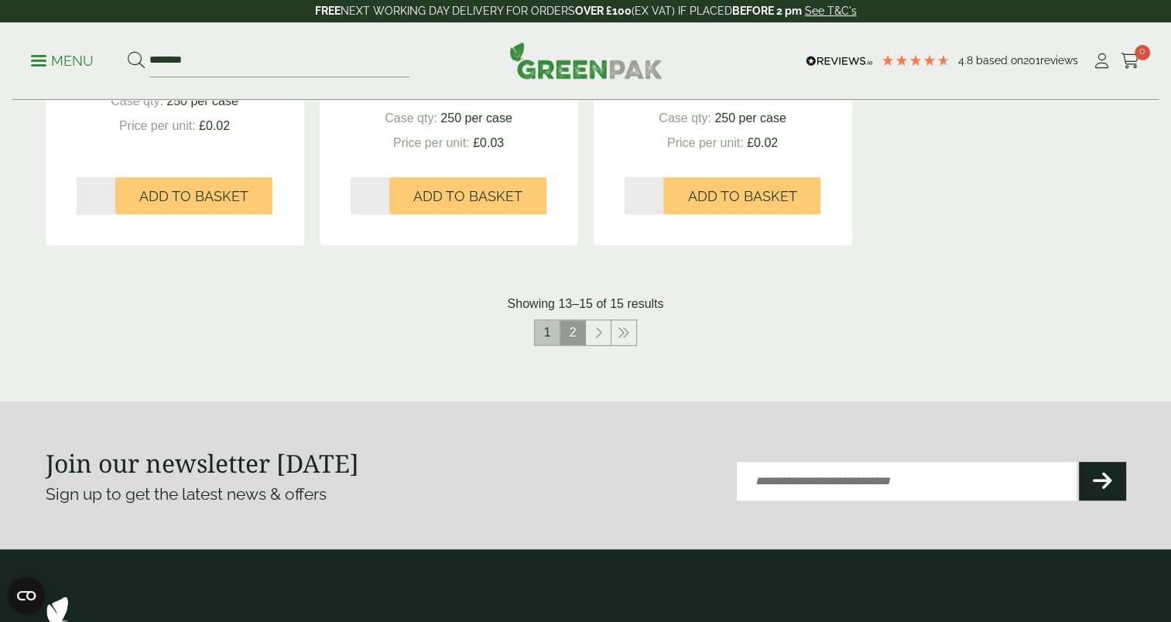
click at [547, 336] on link "1" at bounding box center [547, 333] width 25 height 25
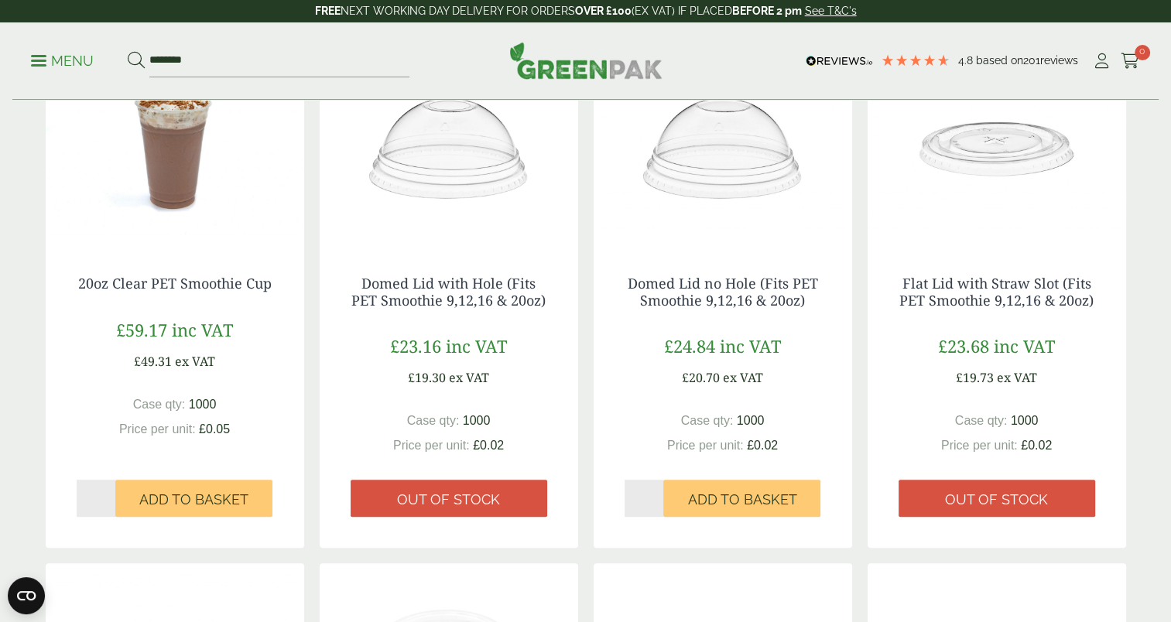
scroll to position [735, 0]
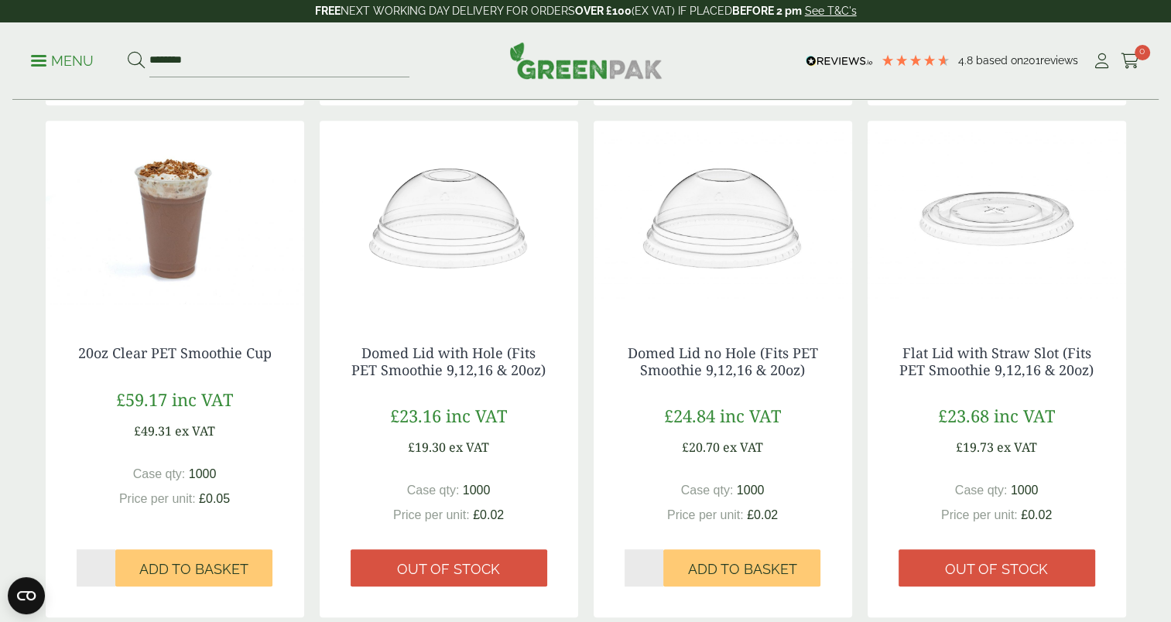
click at [996, 221] on img at bounding box center [997, 218] width 259 height 194
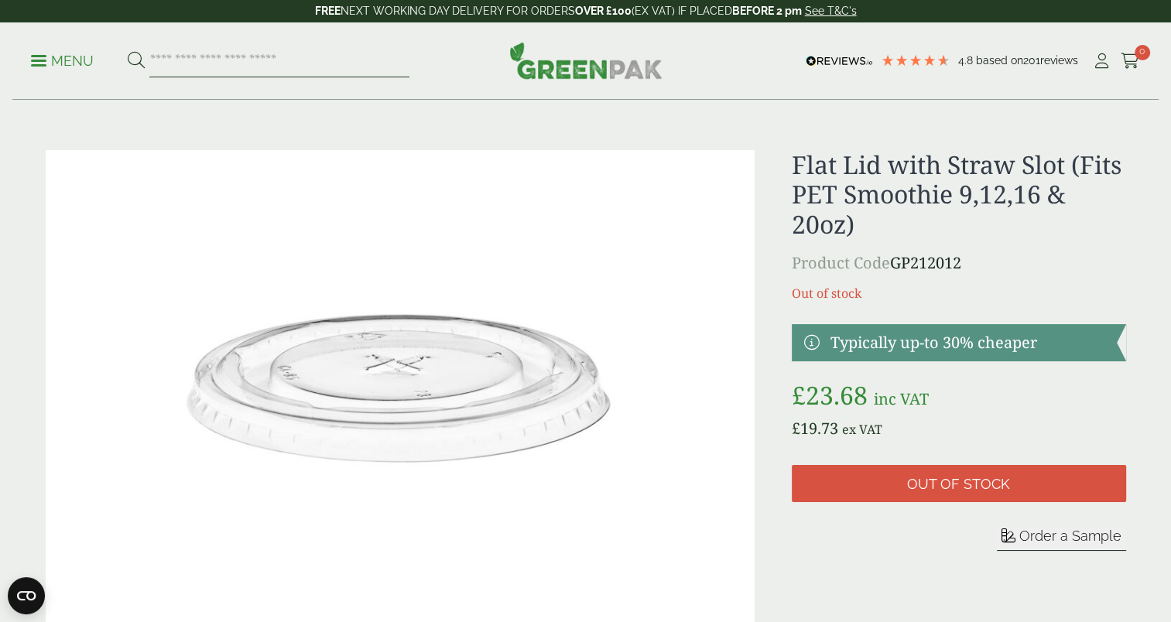
click at [220, 57] on input "search" at bounding box center [279, 61] width 260 height 33
click at [264, 60] on input "search" at bounding box center [279, 61] width 260 height 33
type input "*********"
click at [128, 51] on button at bounding box center [136, 61] width 17 height 20
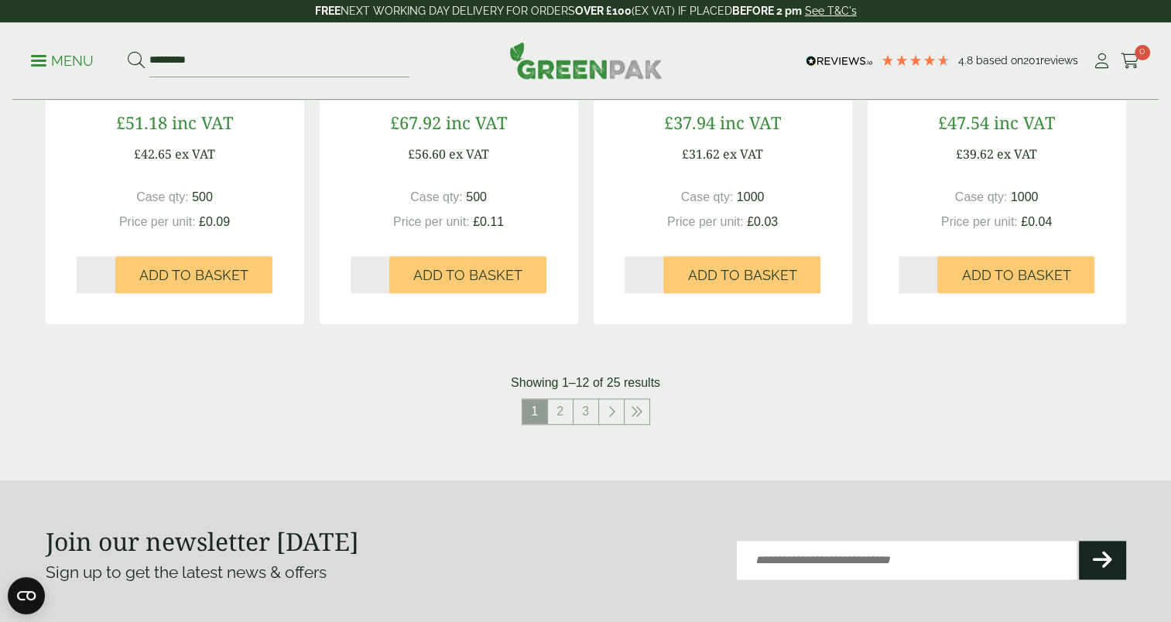
scroll to position [1548, 0]
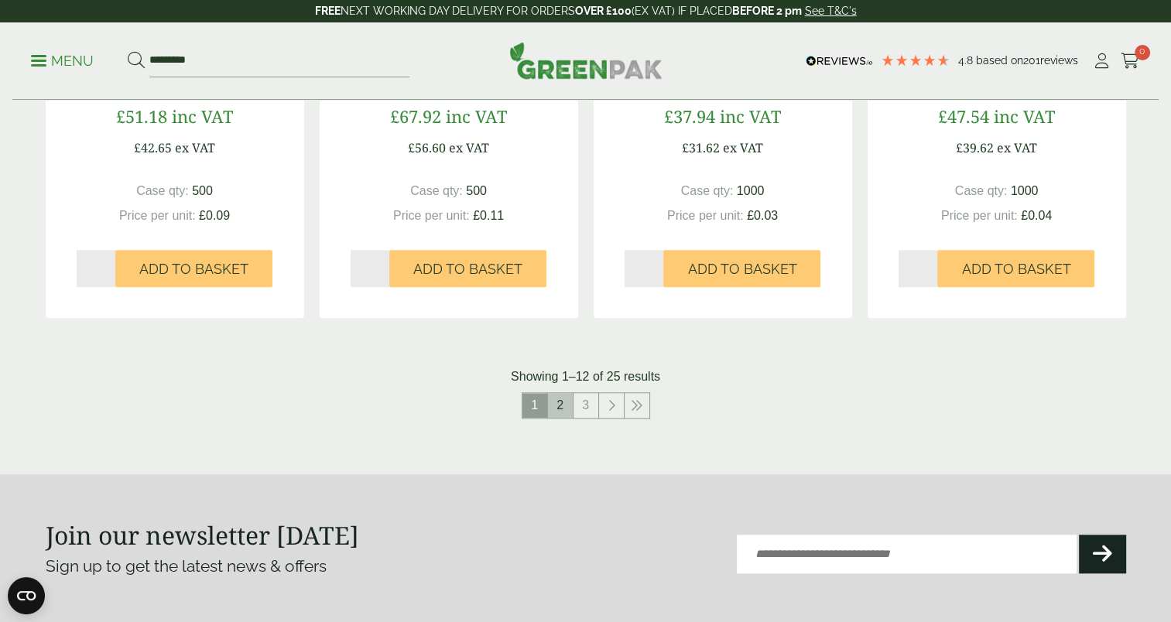
click at [562, 407] on link "2" at bounding box center [560, 405] width 25 height 25
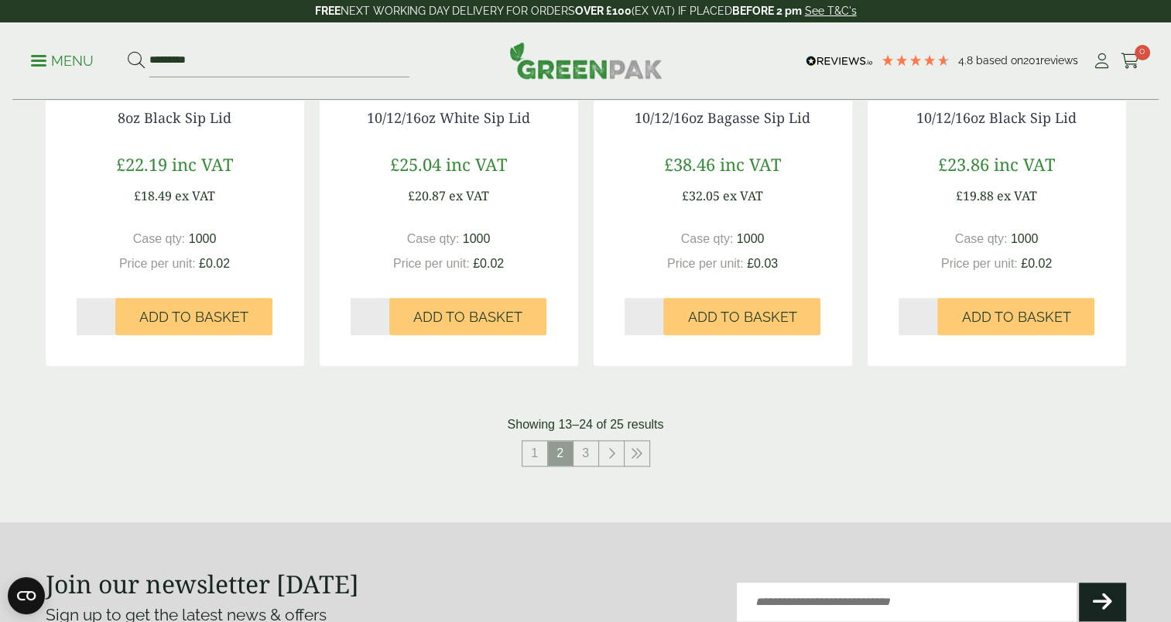
scroll to position [1483, 0]
click at [582, 452] on link "3" at bounding box center [586, 453] width 25 height 25
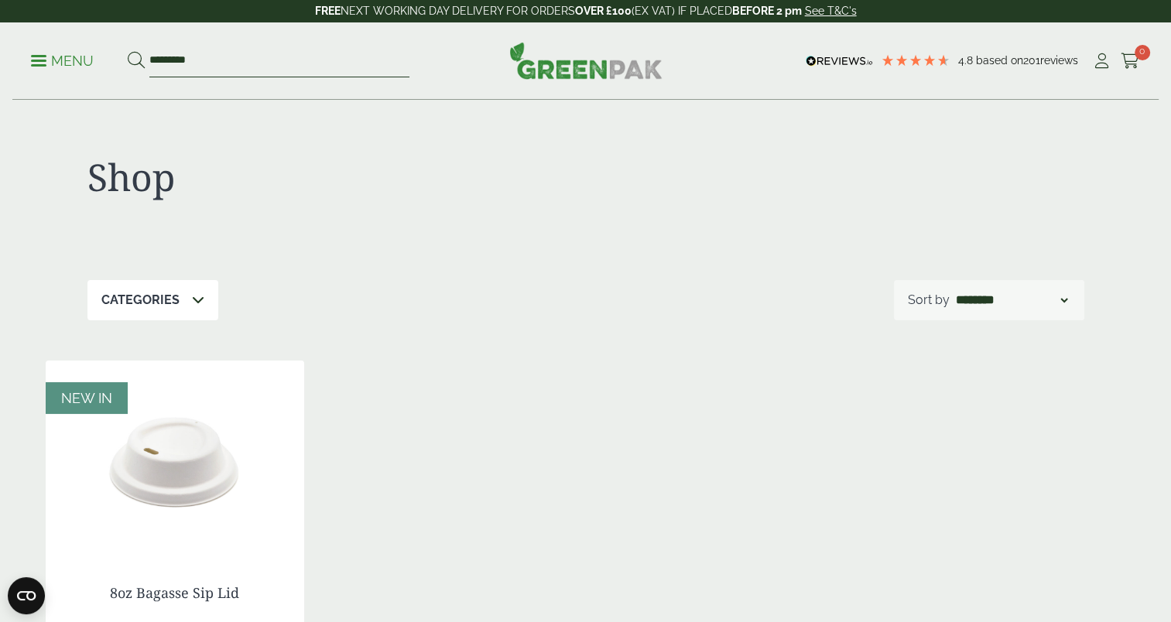
drag, startPoint x: 211, startPoint y: 50, endPoint x: 146, endPoint y: 50, distance: 64.3
click at [146, 50] on form "*********" at bounding box center [269, 61] width 282 height 33
click at [43, 60] on span at bounding box center [38, 61] width 15 height 2
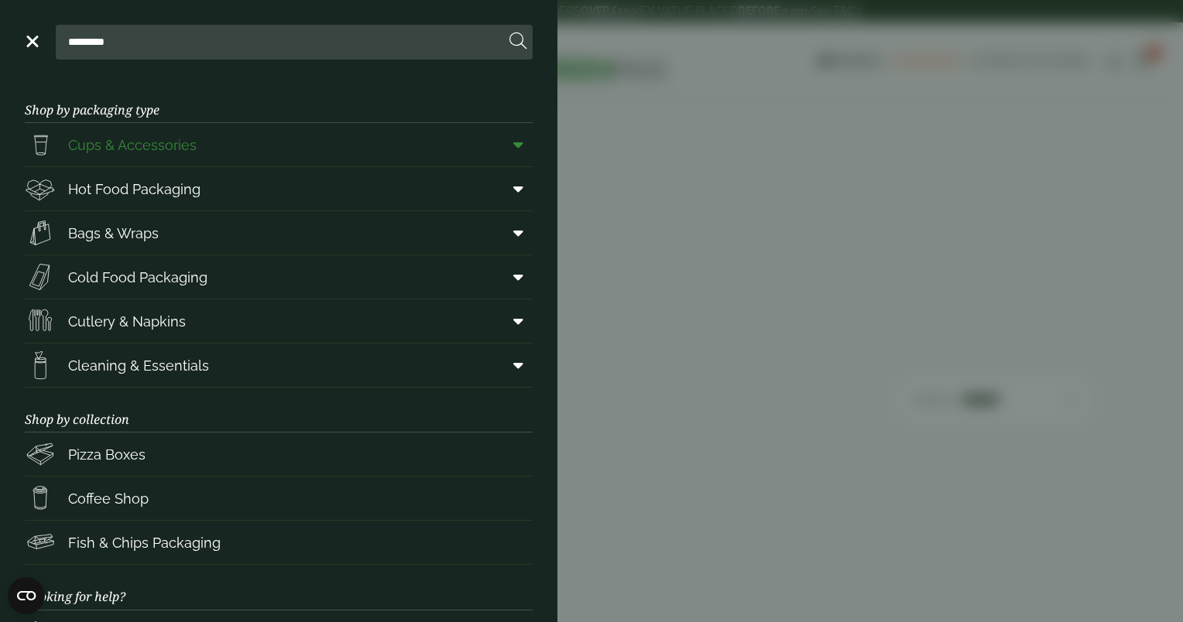
click at [513, 146] on icon at bounding box center [518, 144] width 10 height 15
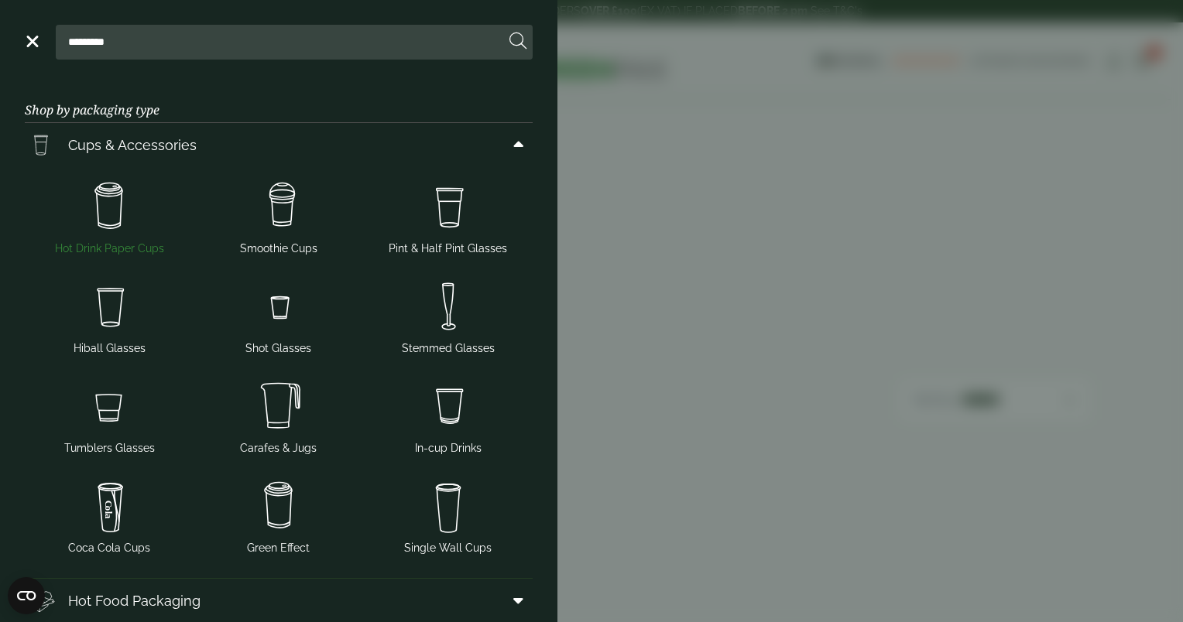
click at [109, 203] on img at bounding box center [109, 207] width 157 height 62
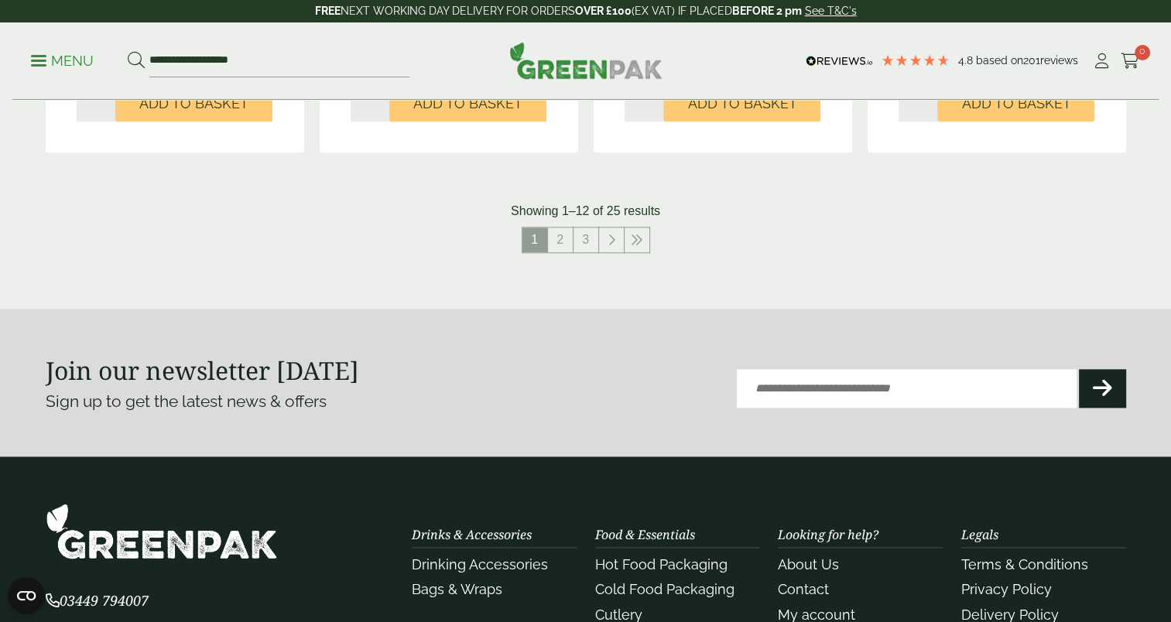
scroll to position [1785, 0]
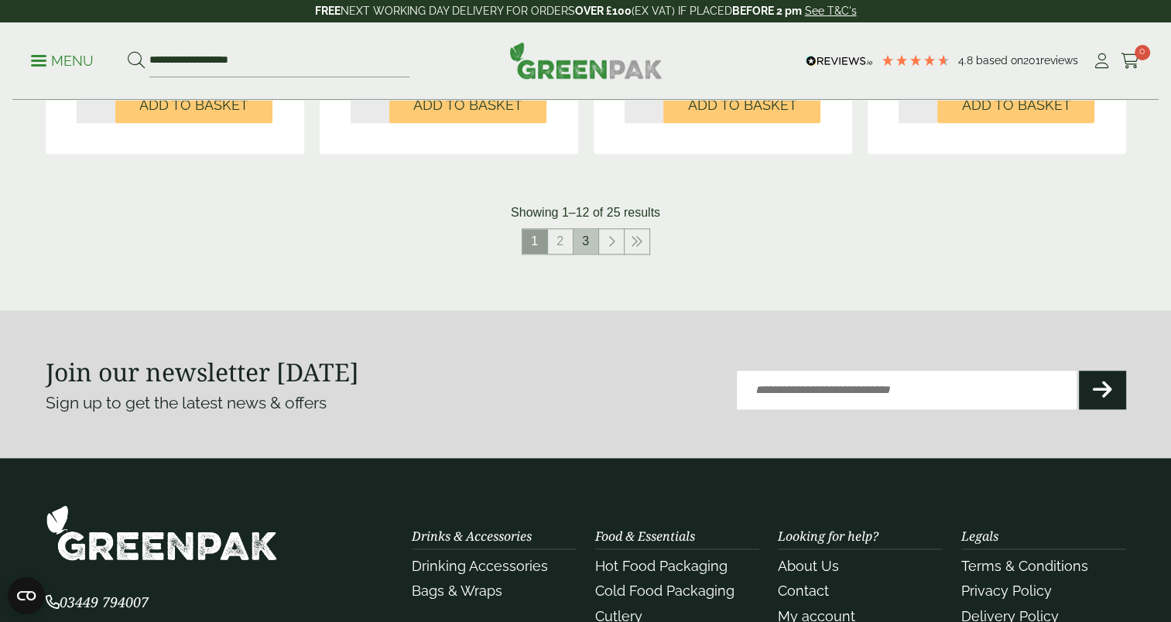
click at [585, 245] on link "3" at bounding box center [586, 241] width 25 height 25
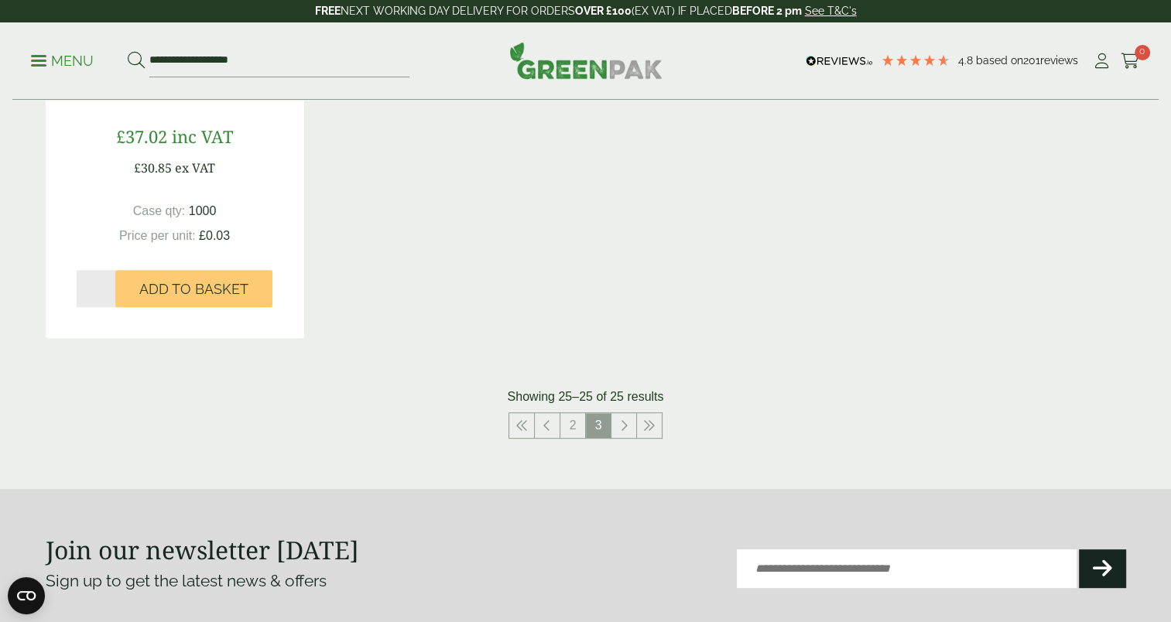
scroll to position [585, 0]
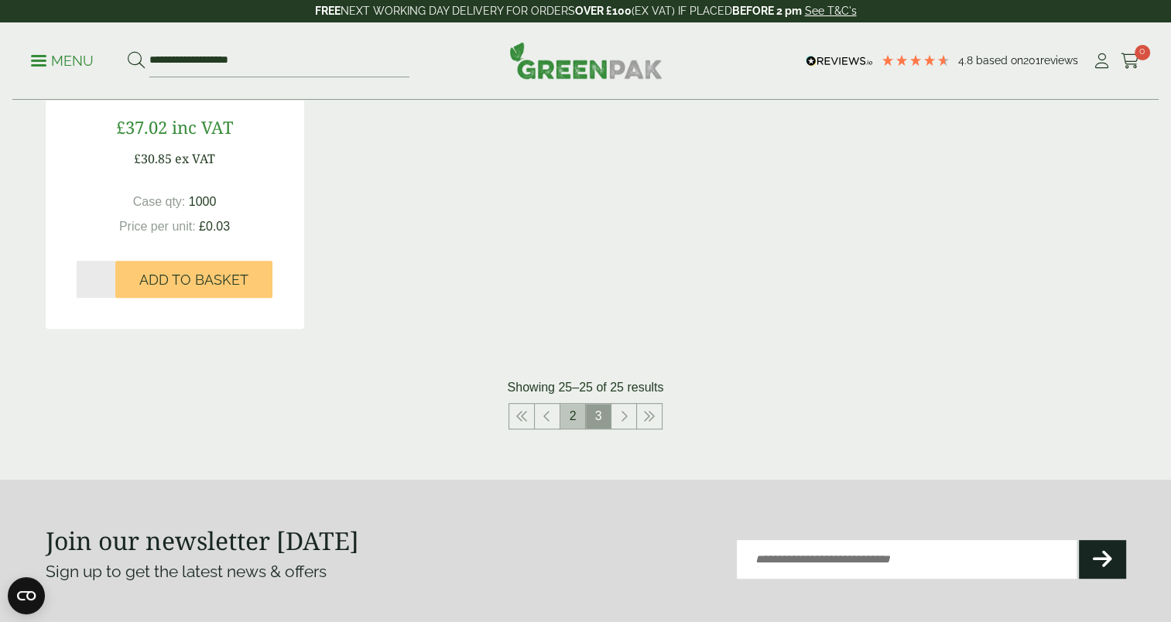
click at [572, 409] on link "2" at bounding box center [573, 416] width 25 height 25
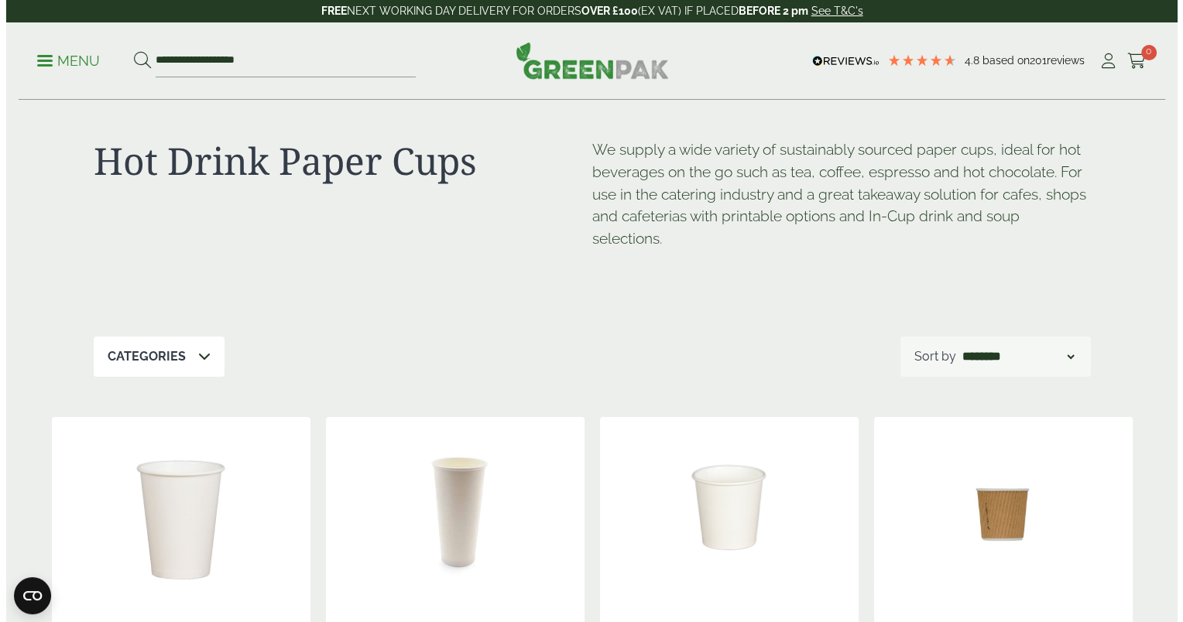
scroll to position [17, 0]
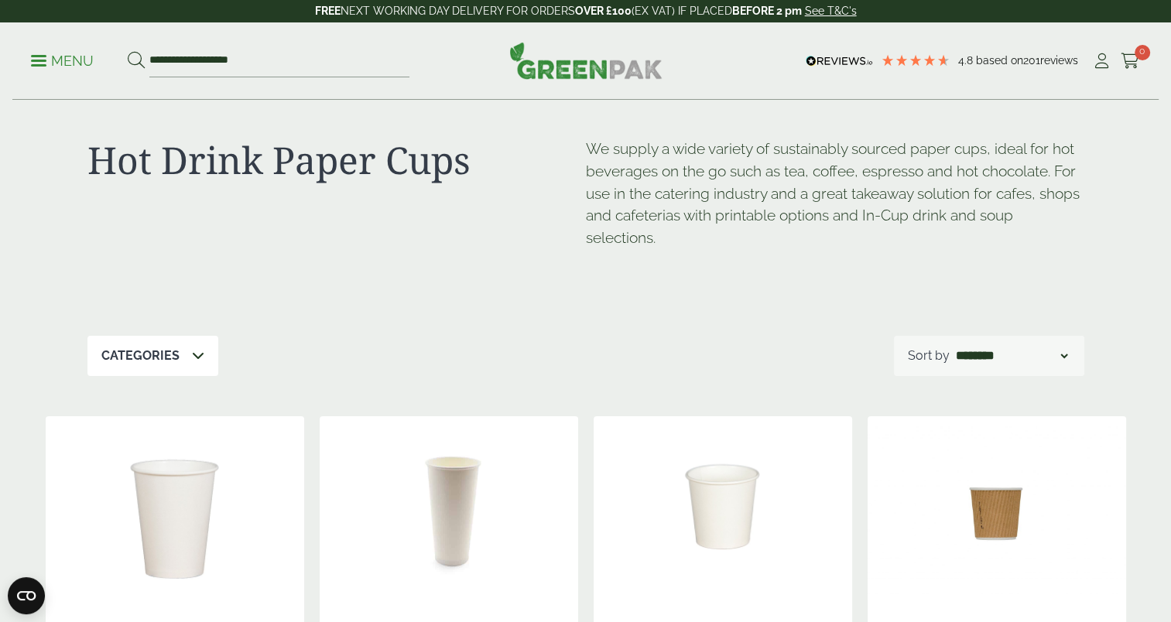
click at [203, 359] on div "Categories" at bounding box center [152, 356] width 131 height 40
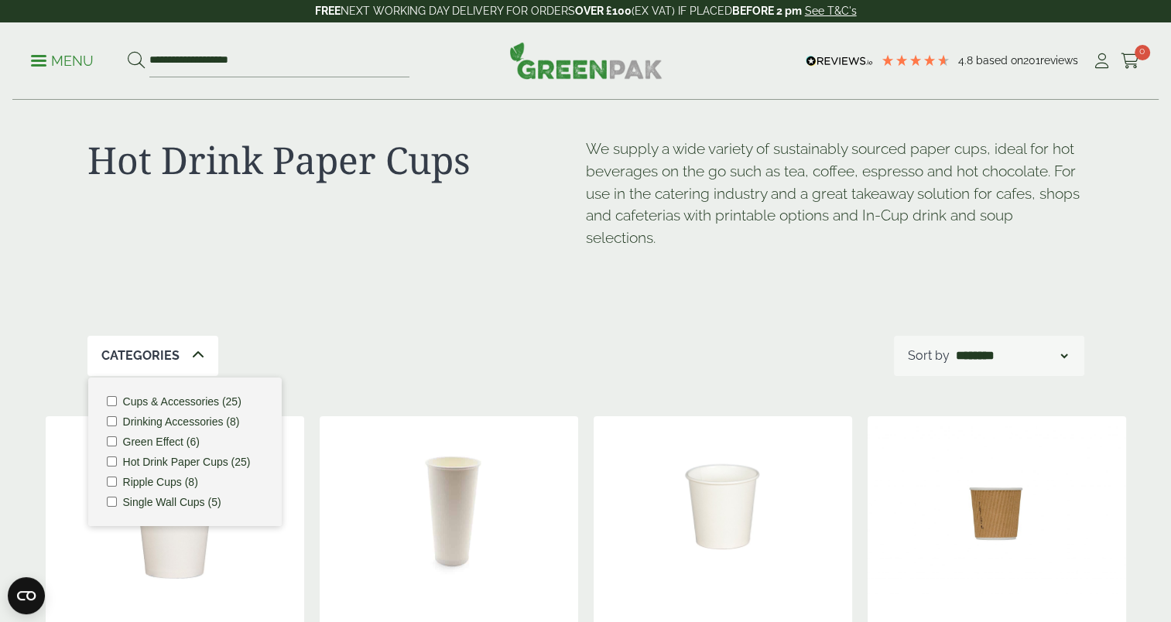
click at [45, 56] on link "Menu" at bounding box center [62, 59] width 63 height 15
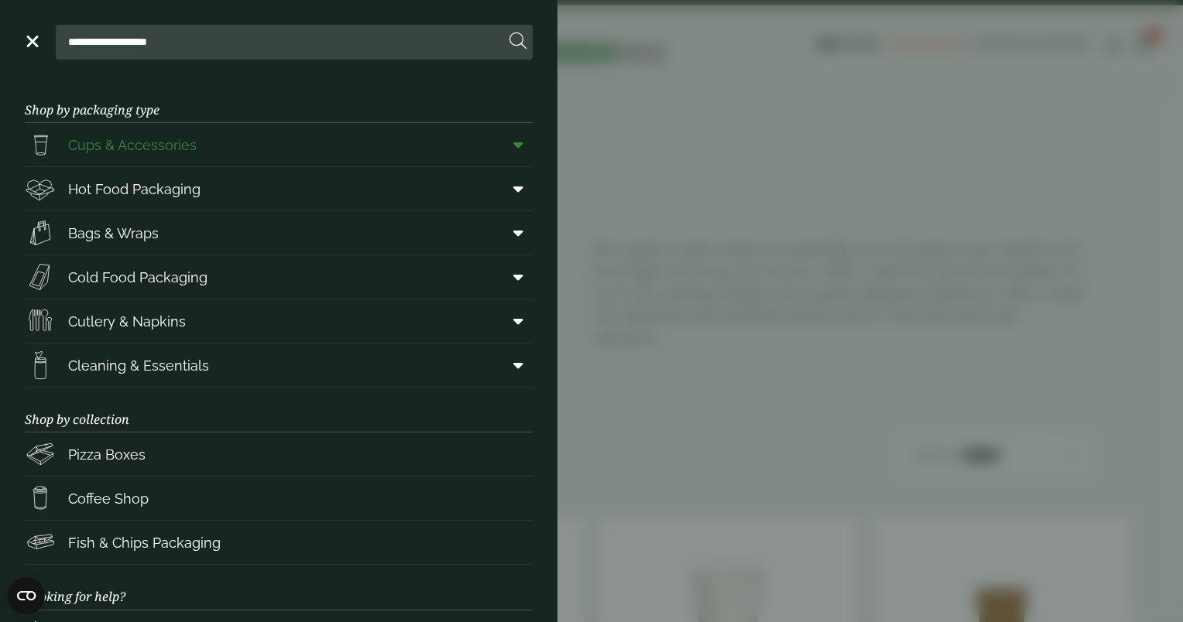
click at [499, 146] on span at bounding box center [515, 144] width 35 height 29
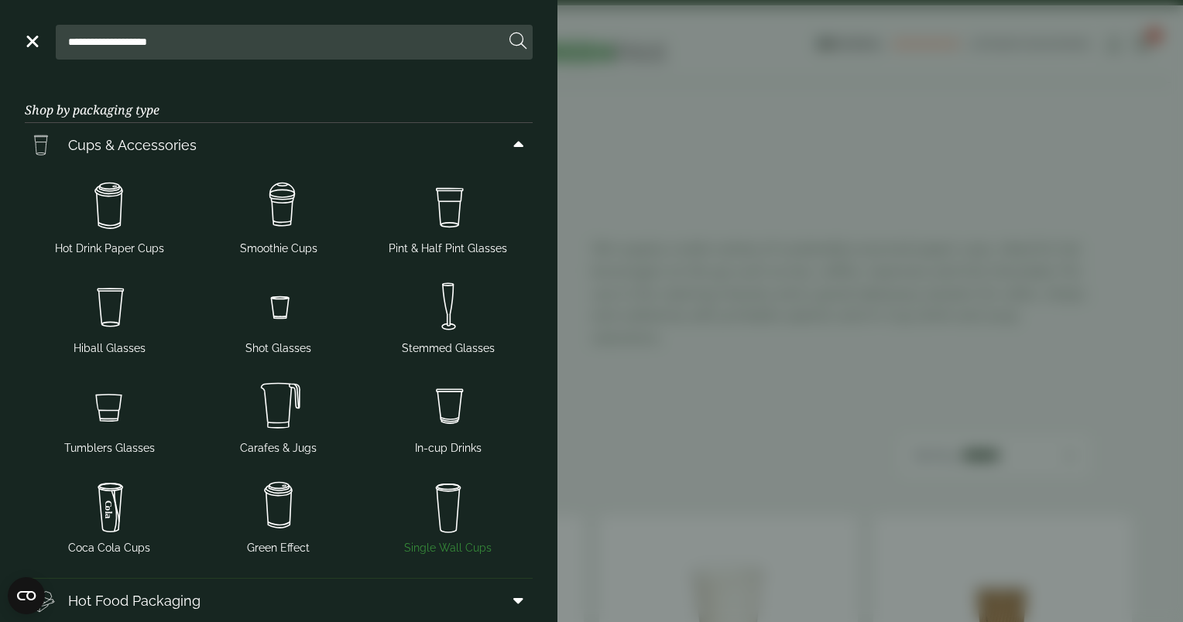
click at [443, 509] on img at bounding box center [447, 506] width 157 height 62
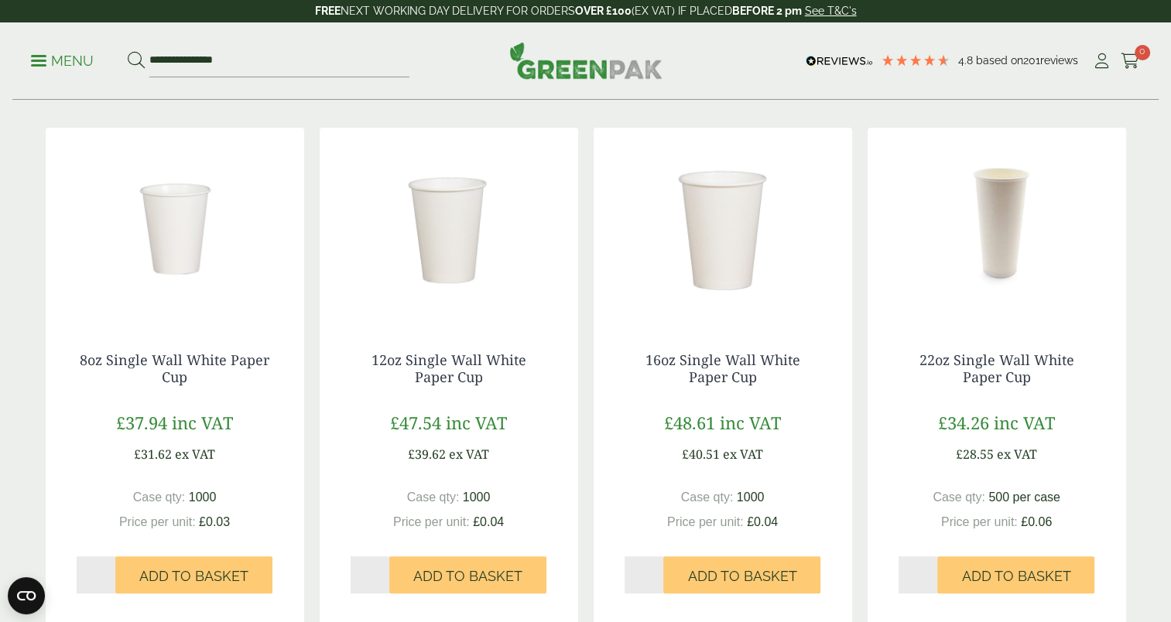
scroll to position [282, 0]
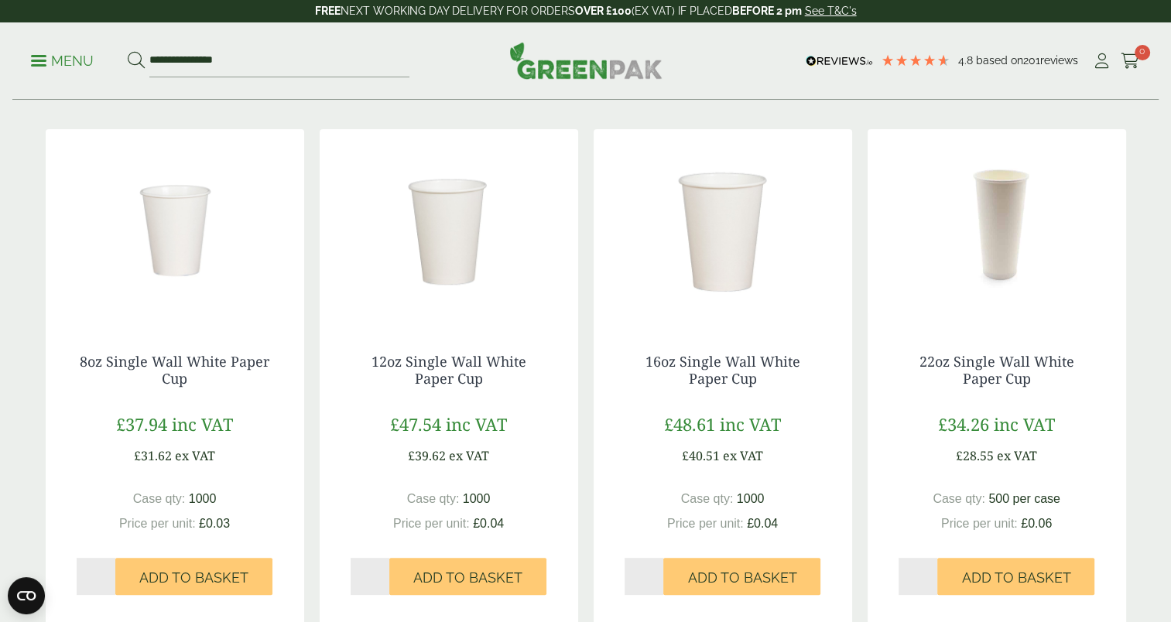
click at [461, 198] on img at bounding box center [449, 226] width 259 height 194
click at [173, 207] on img at bounding box center [175, 226] width 259 height 194
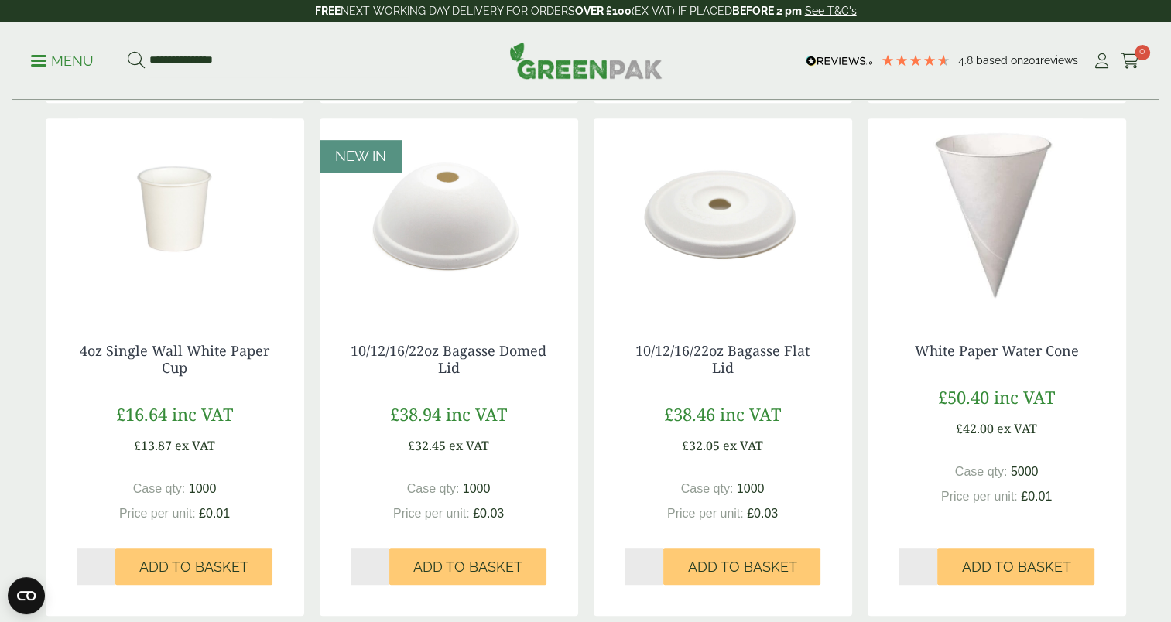
scroll to position [0, 0]
